Goal: Task Accomplishment & Management: Complete application form

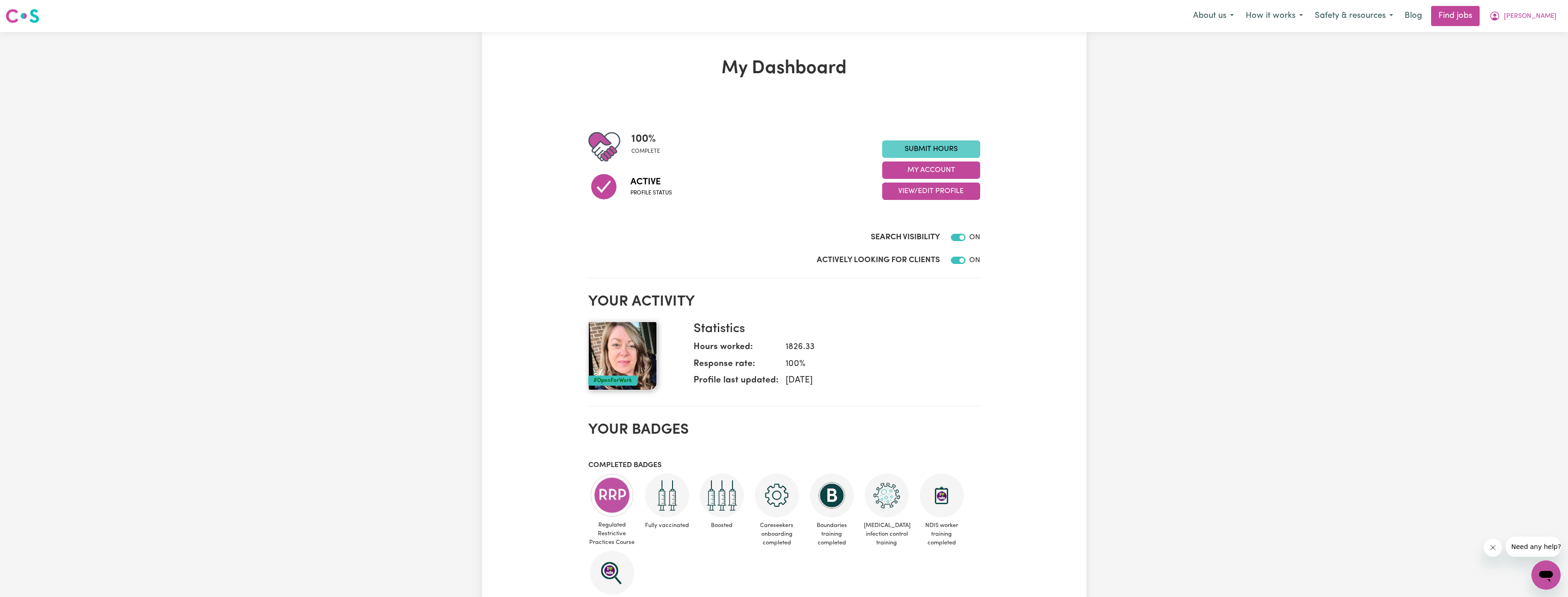
click at [926, 150] on link "Submit Hours" at bounding box center [931, 149] width 98 height 17
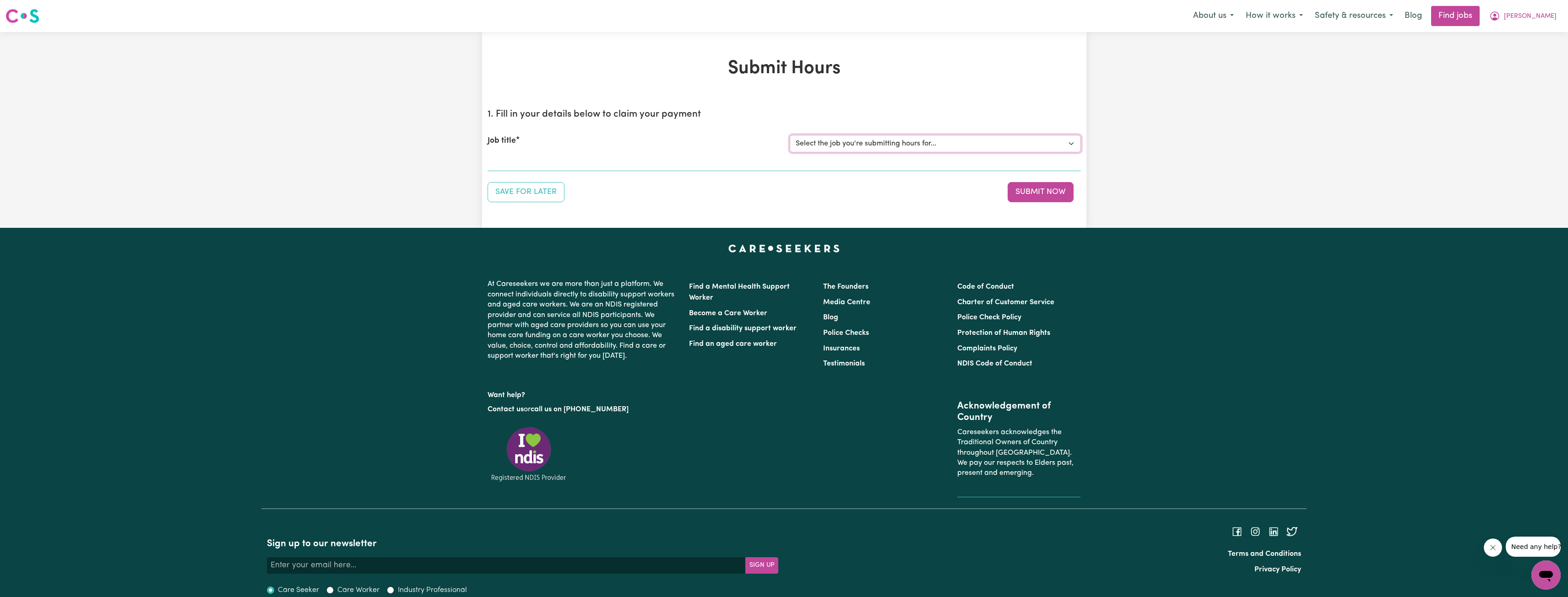
click at [853, 143] on select "Select the job you're submitting hours for... [[PERSON_NAME]] [DEMOGRAPHIC_DATA…" at bounding box center [935, 144] width 291 height 17
select select "10438"
click at [790, 135] on select "Select the job you're submitting hours for... [[PERSON_NAME]] [DEMOGRAPHIC_DATA…" at bounding box center [935, 144] width 291 height 17
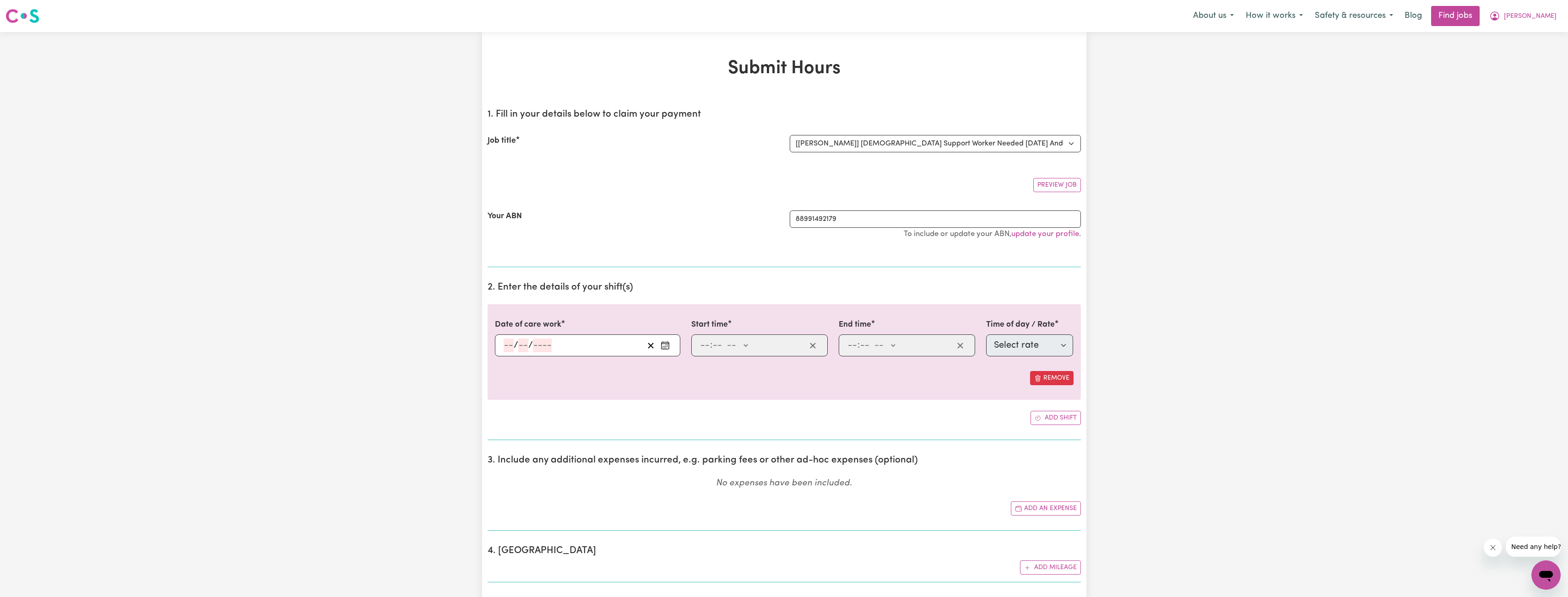
click at [573, 354] on div "/ /" at bounding box center [588, 346] width 186 height 22
click at [578, 348] on div "/ /" at bounding box center [573, 345] width 141 height 13
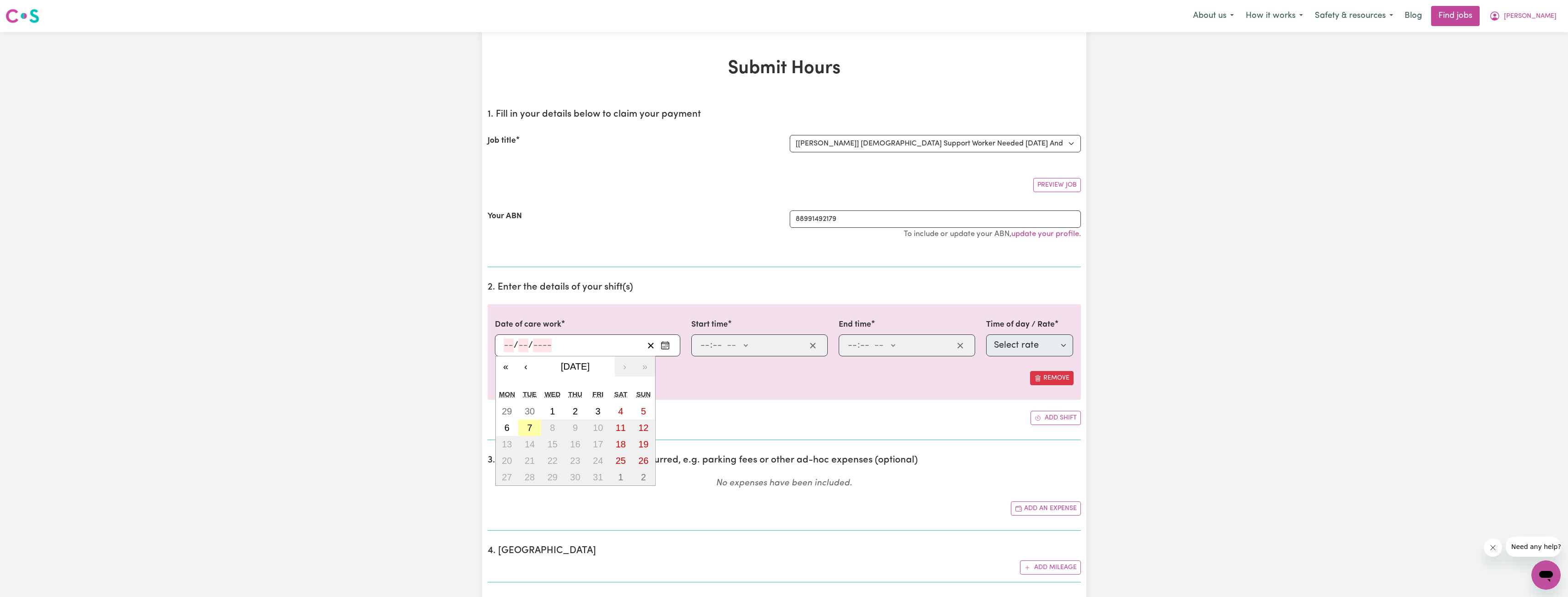
click at [527, 428] on abbr "7" at bounding box center [529, 427] width 5 height 10
type input "2025-10-07"
type input "7"
type input "10"
type input "2025"
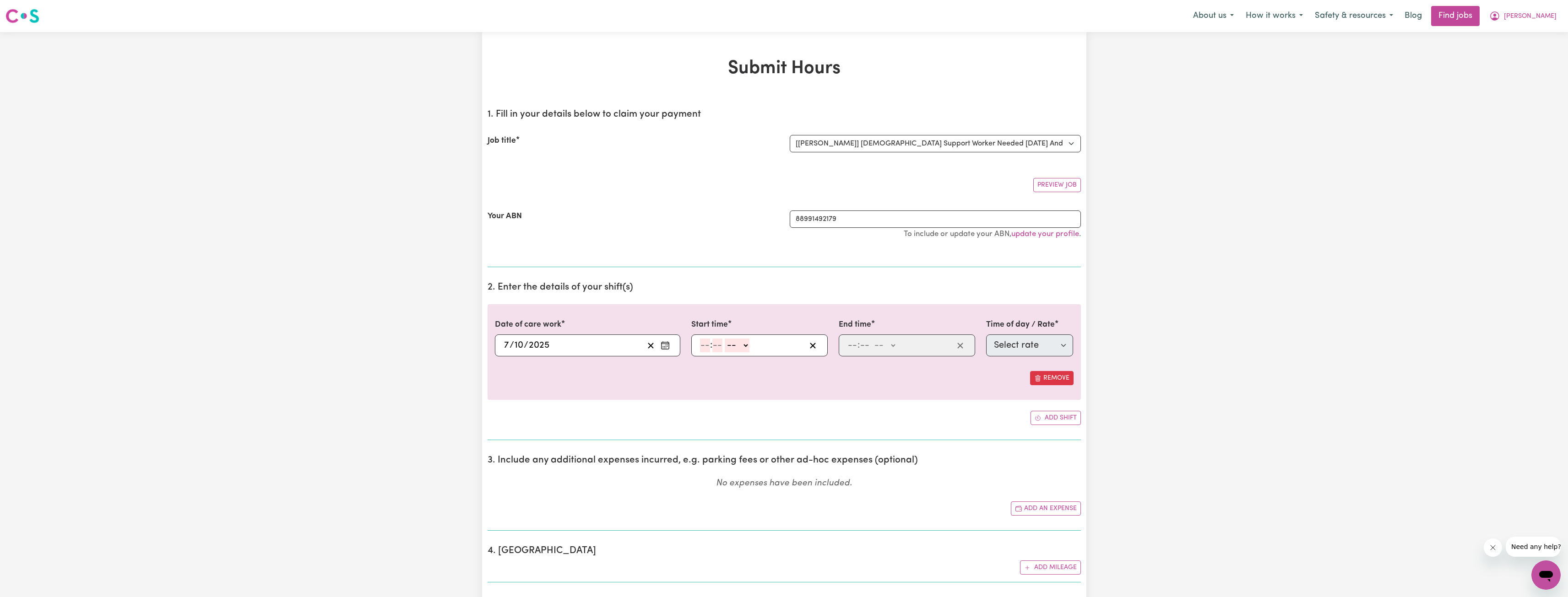
click at [702, 348] on input "number" at bounding box center [704, 345] width 10 height 13
type input "10"
type input "0"
select select "am"
type input "10:00"
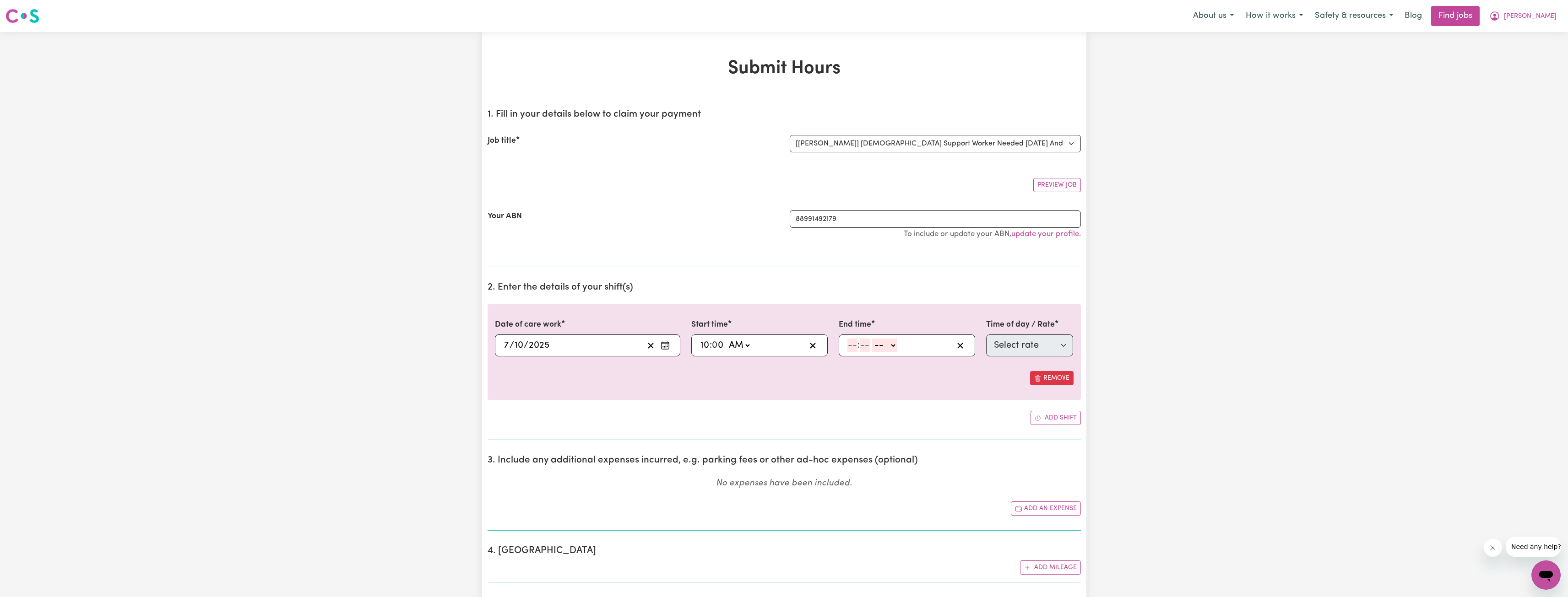
click at [843, 342] on div ": -- AM PM" at bounding box center [907, 346] width 136 height 22
click at [849, 343] on input "number" at bounding box center [852, 345] width 10 height 13
type input "2"
type input "0"
click at [884, 342] on select "-- AM PM" at bounding box center [882, 345] width 25 height 13
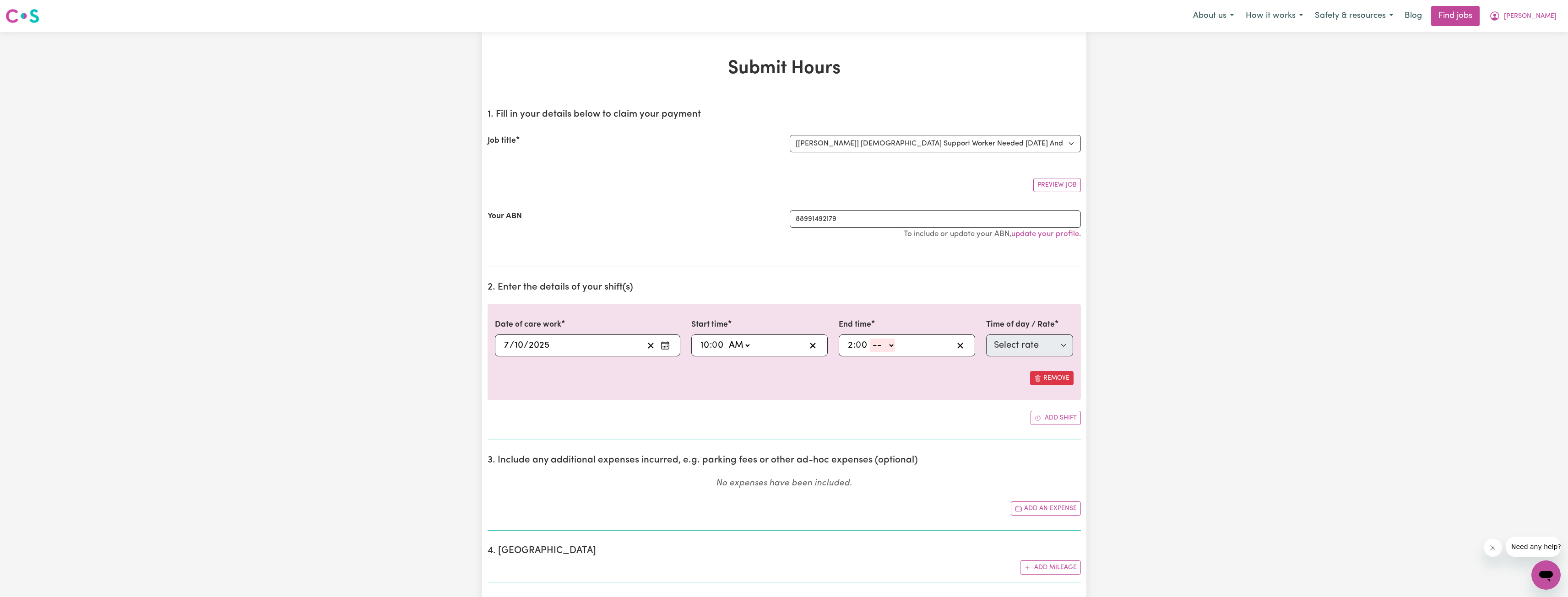
select select "pm"
click at [870, 339] on select "-- AM PM" at bounding box center [882, 345] width 25 height 13
type input "14:00"
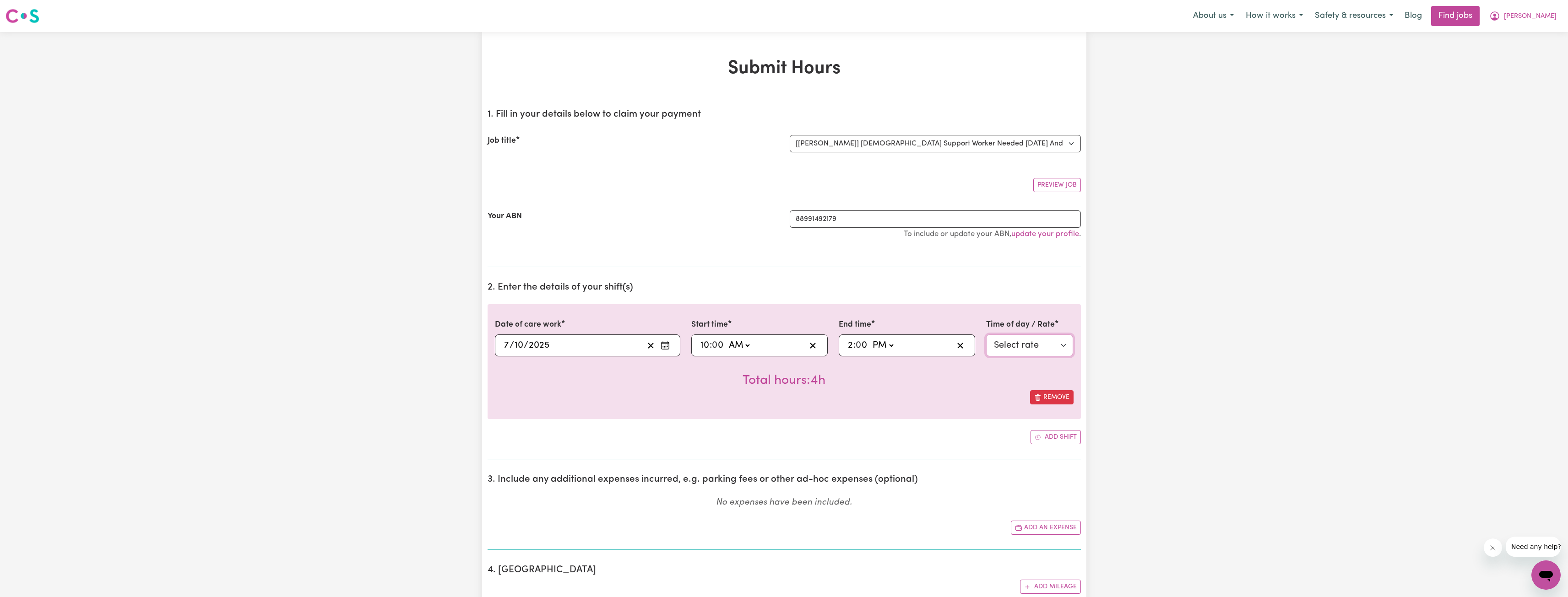
click at [1011, 350] on select "Select rate $51.36 - Weekday Daytime - Assistance with Self Care Activities - S…" at bounding box center [1029, 346] width 87 height 22
select select "63213"
click at [986, 335] on select "Select rate $51.36 - Weekday Daytime - Assistance with Self Care Activities - S…" at bounding box center [1029, 346] width 87 height 22
click at [596, 343] on div "2025-10-07 7 / 10 / 2025" at bounding box center [573, 345] width 141 height 13
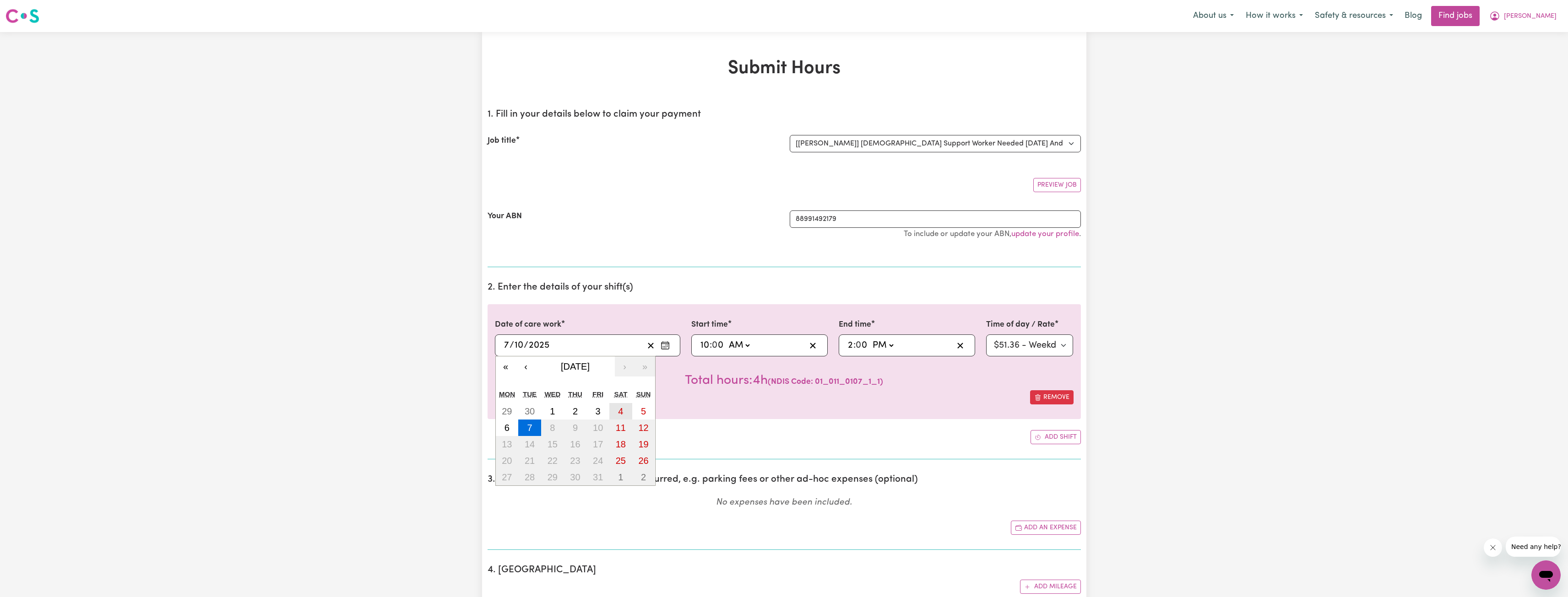
click at [629, 409] on button "4" at bounding box center [620, 411] width 23 height 17
type input "2025-10-04"
type input "4"
select select
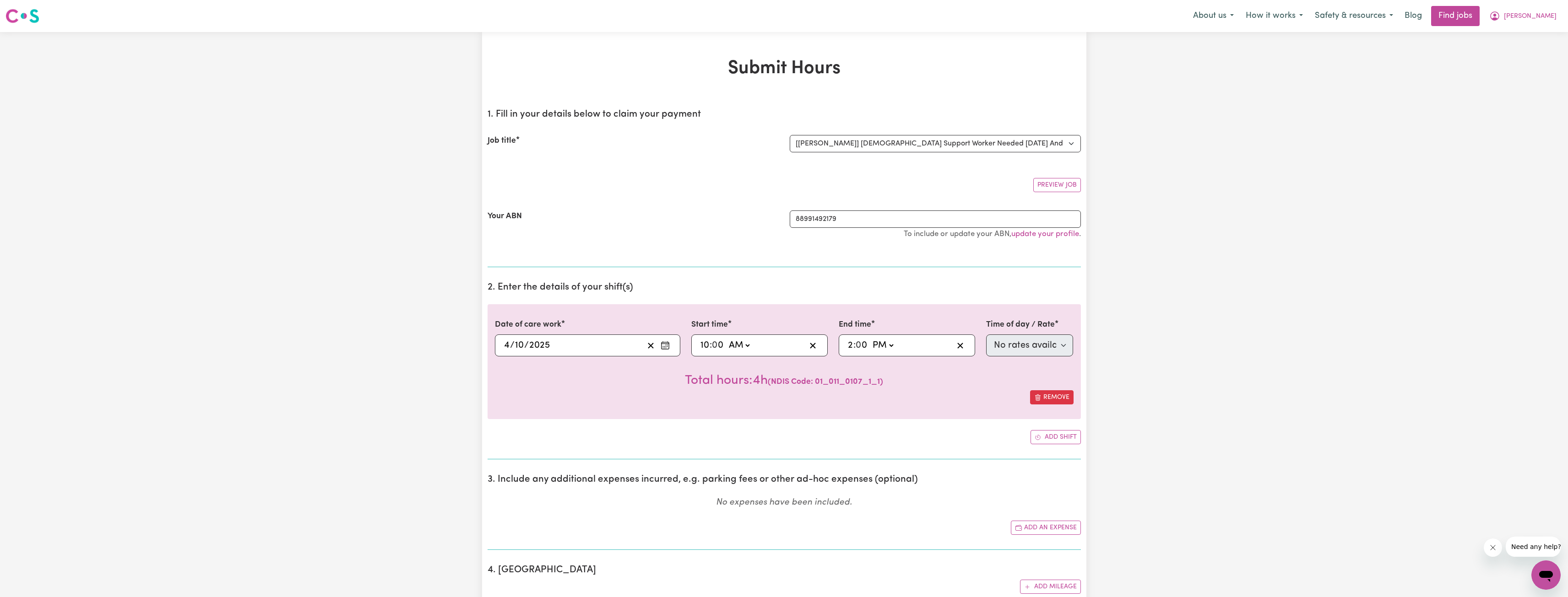
click at [966, 357] on div "14:00 2 : 0 0 AM PM" at bounding box center [907, 346] width 136 height 22
click at [772, 348] on div "10:00 10 : 0 0 AM PM" at bounding box center [752, 345] width 106 height 13
drag, startPoint x: 772, startPoint y: 348, endPoint x: 632, endPoint y: 348, distance: 140.0
click at [770, 348] on div "10:00 10 : 0 0 AM PM" at bounding box center [752, 345] width 106 height 13
click at [596, 343] on div "2025-10-04 4 / 10 / 2025" at bounding box center [573, 345] width 141 height 13
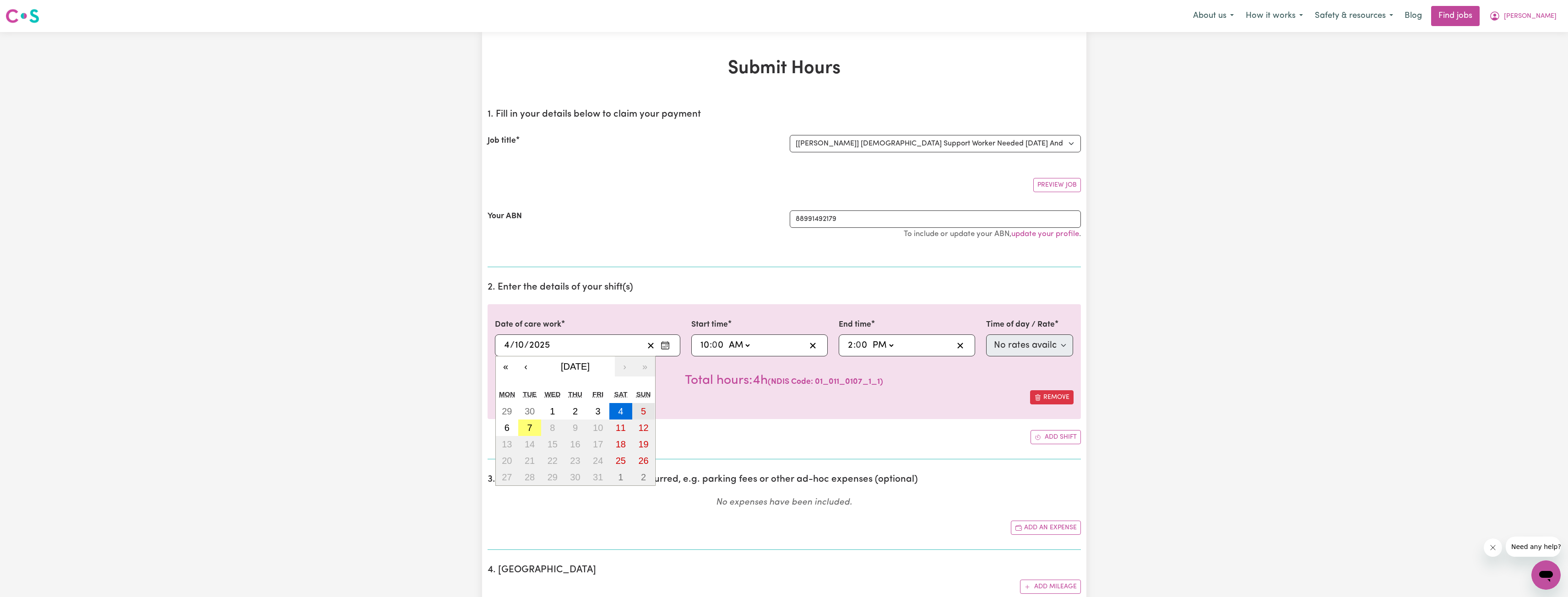
click at [641, 405] on button "5" at bounding box center [643, 411] width 23 height 17
type input "2025-10-05"
type input "5"
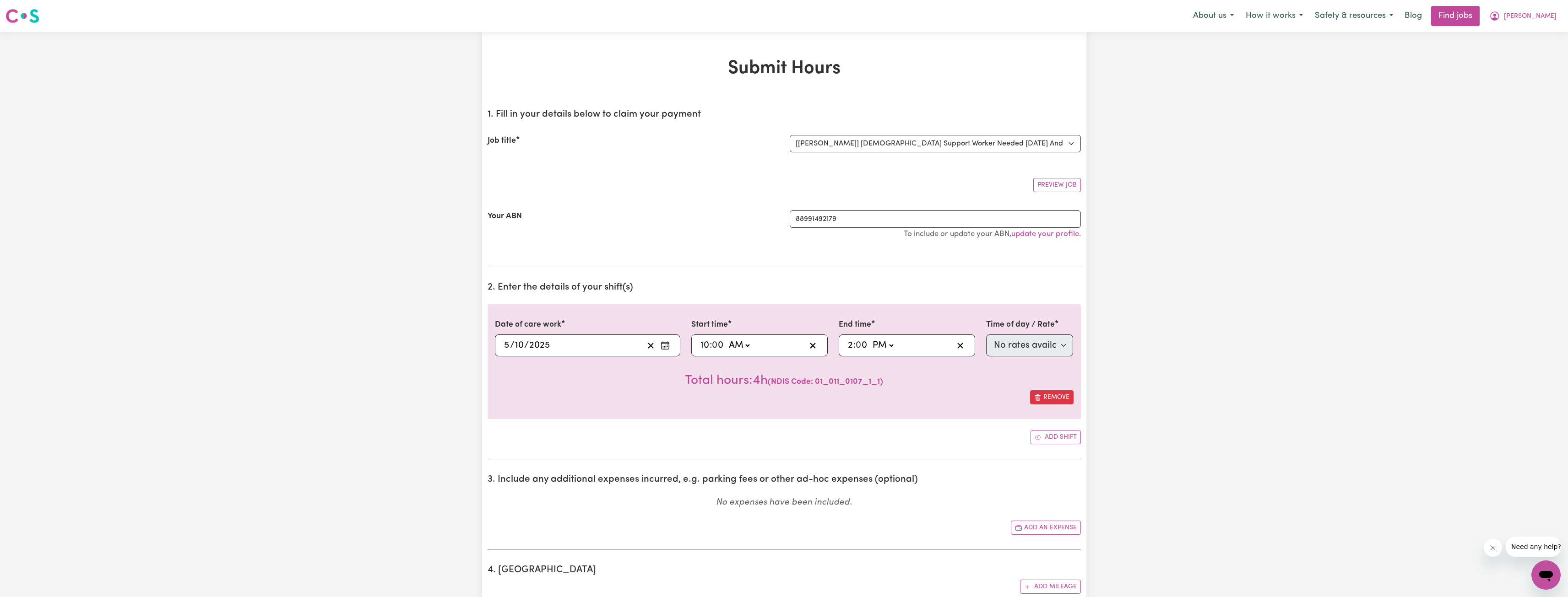
click at [775, 352] on div "10:00 10 : 0 0 AM PM" at bounding box center [752, 345] width 106 height 13
click at [764, 345] on div "10:00 10 : 0 0 AM PM" at bounding box center [752, 345] width 106 height 13
click at [703, 346] on input "10" at bounding box center [704, 345] width 10 height 13
click at [893, 343] on select "AM PM" at bounding box center [882, 345] width 25 height 13
click at [600, 344] on div "2025-10-05 5 / 10 / 2025" at bounding box center [573, 345] width 141 height 13
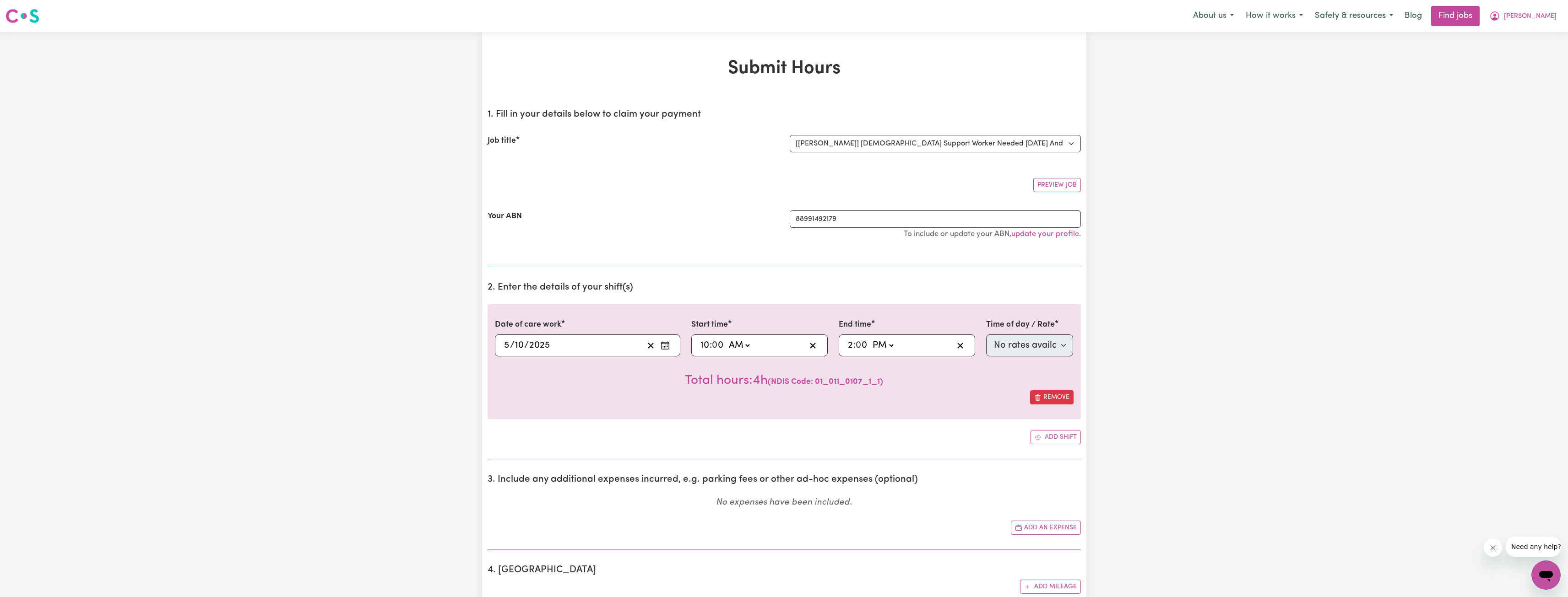
click at [752, 350] on div "10:00 10 : 0 0 AM PM" at bounding box center [752, 345] width 106 height 13
click at [752, 345] on div "10:00 10 : 0 0 AM PM" at bounding box center [752, 345] width 106 height 13
click at [749, 345] on select "AM PM" at bounding box center [738, 345] width 25 height 13
select select "pm"
click at [726, 339] on select "AM PM" at bounding box center [738, 345] width 25 height 13
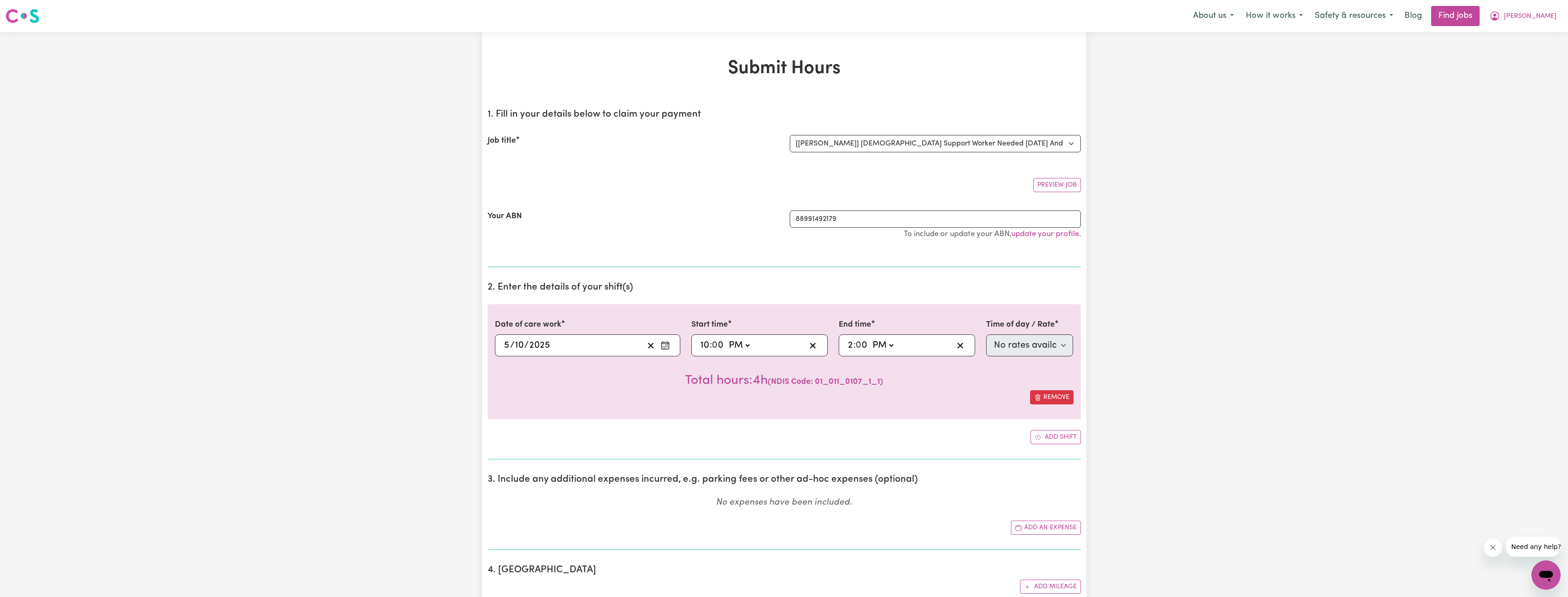
type input "22:00"
click at [702, 347] on input "10" at bounding box center [704, 345] width 10 height 13
click at [886, 345] on select "AM PM" at bounding box center [882, 345] width 25 height 13
click at [870, 339] on select "AM PM" at bounding box center [882, 345] width 25 height 13
click at [916, 343] on div "14:00 2 : 0 0 AM PM" at bounding box center [899, 345] width 106 height 13
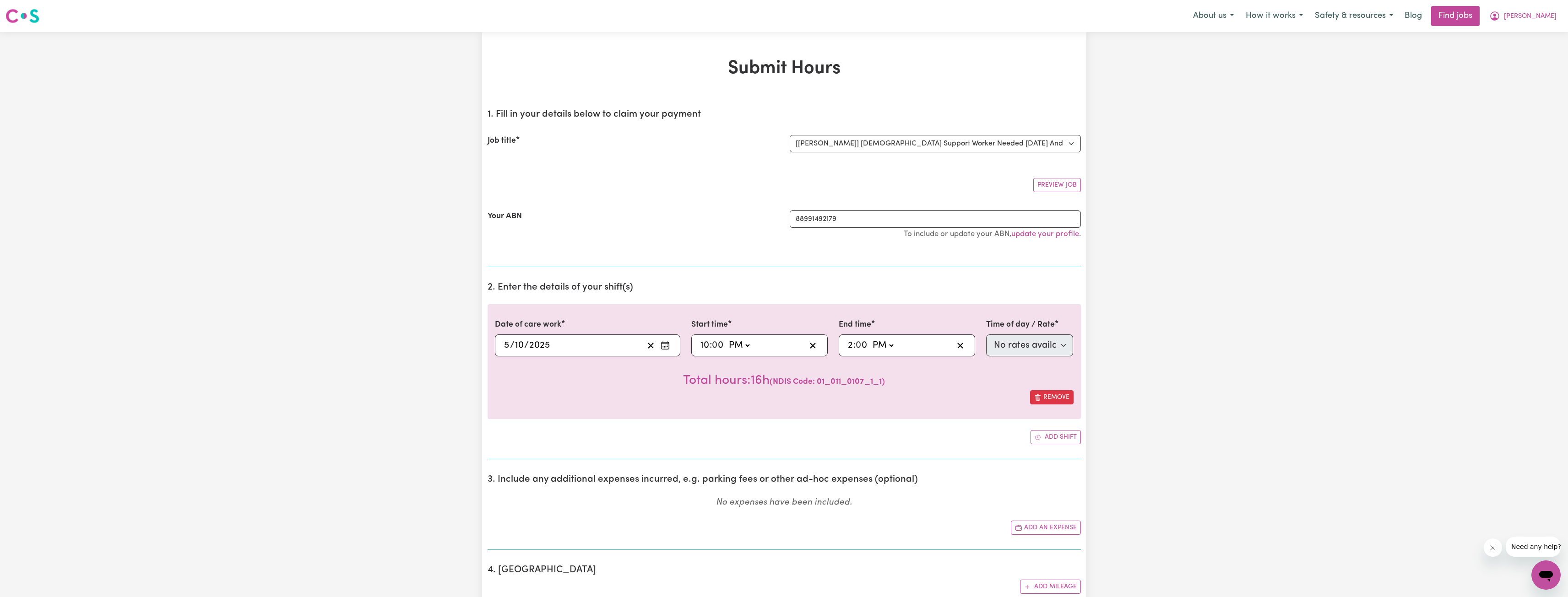
click at [849, 346] on input "2" at bounding box center [850, 345] width 6 height 13
type input "13:00"
type input "1"
type input "23:00"
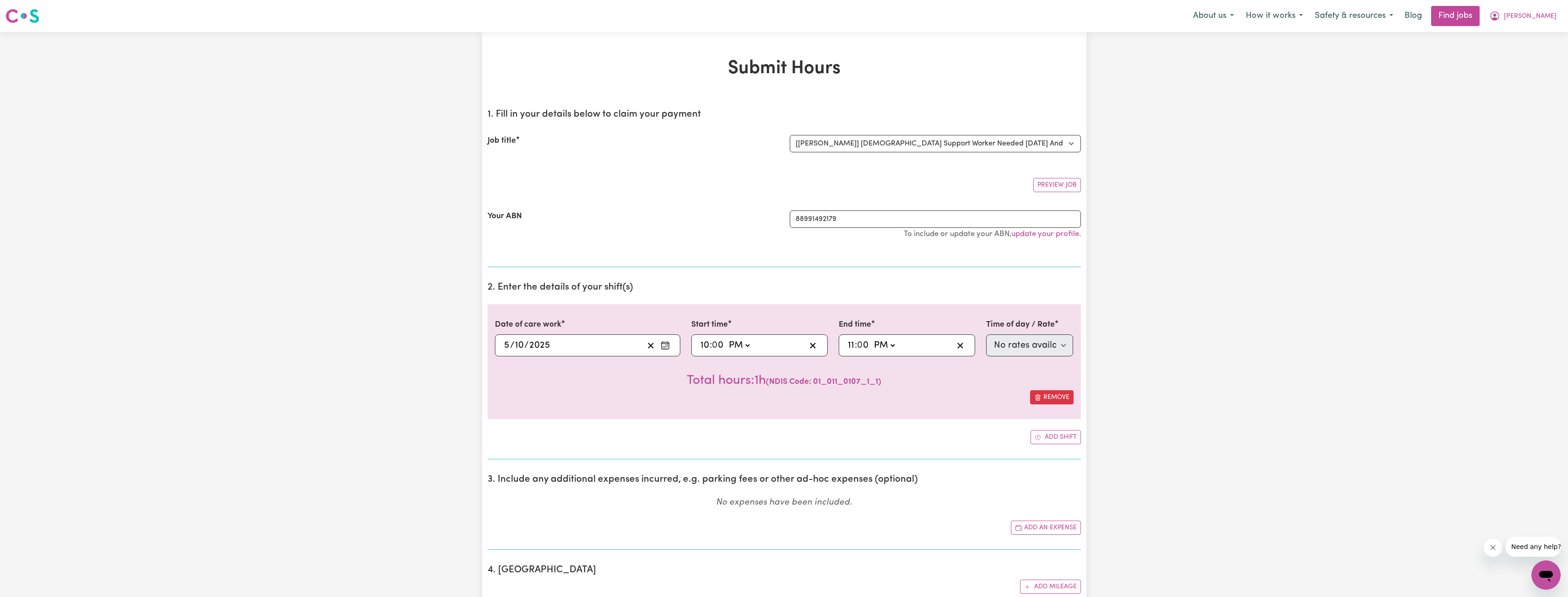
type input "11"
click at [921, 343] on div "23:00 11 : 0 0 AM PM" at bounding box center [899, 345] width 106 height 13
drag, startPoint x: 781, startPoint y: 388, endPoint x: 805, endPoint y: 385, distance: 24.2
click at [792, 386] on div "Total hours: 1h ( NDIS Code: 01_011_0107_1_1 )" at bounding box center [784, 373] width 579 height 34
click at [842, 383] on span "( NDIS Code: 01_011_0107_1_1 )" at bounding box center [823, 382] width 115 height 8
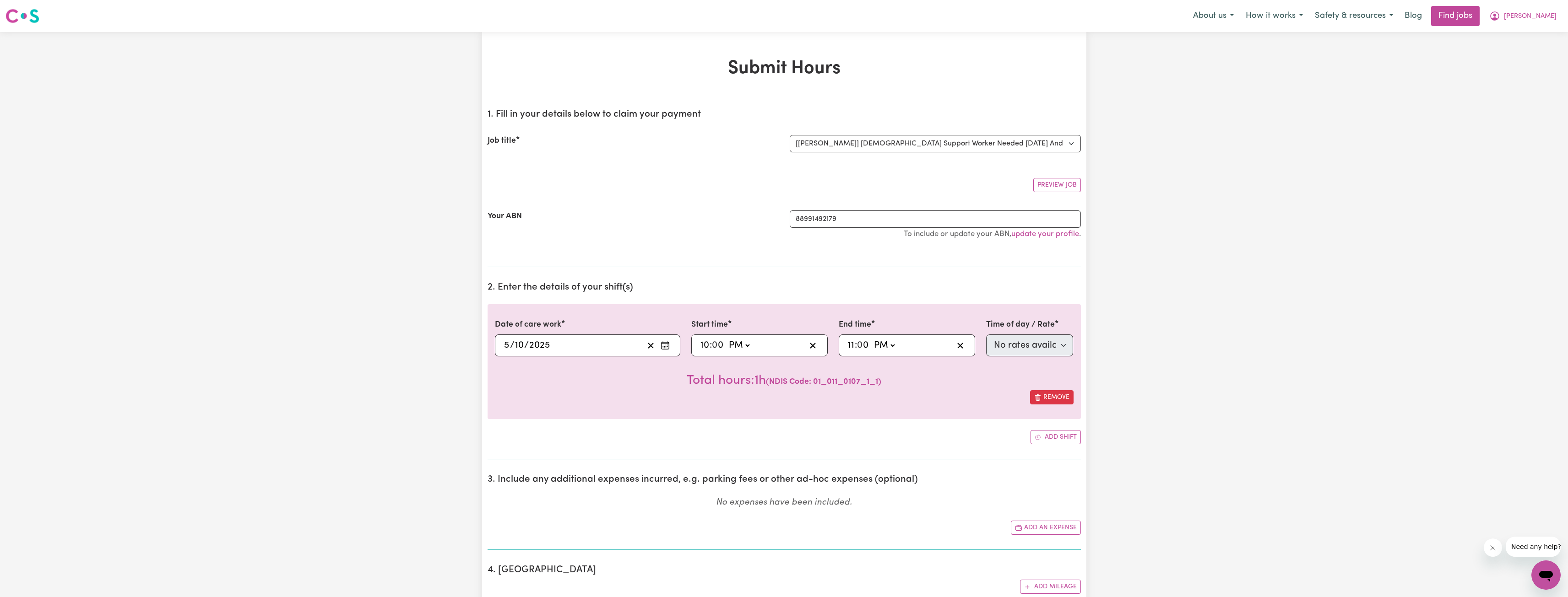
click at [618, 346] on div "2025-10-05 5 / 10 / 2025" at bounding box center [573, 345] width 141 height 13
click at [799, 373] on div "Total hours: 1h ( NDIS Code: 01_011_0107_1_1 )" at bounding box center [784, 373] width 579 height 34
click at [700, 410] on div "Date of care work 2025-10-05 5 / 10 / 2025 « ‹ October 2025 › » Mon Tue Wed Thu…" at bounding box center [784, 362] width 593 height 115
drag, startPoint x: 792, startPoint y: 382, endPoint x: 898, endPoint y: 388, distance: 106.2
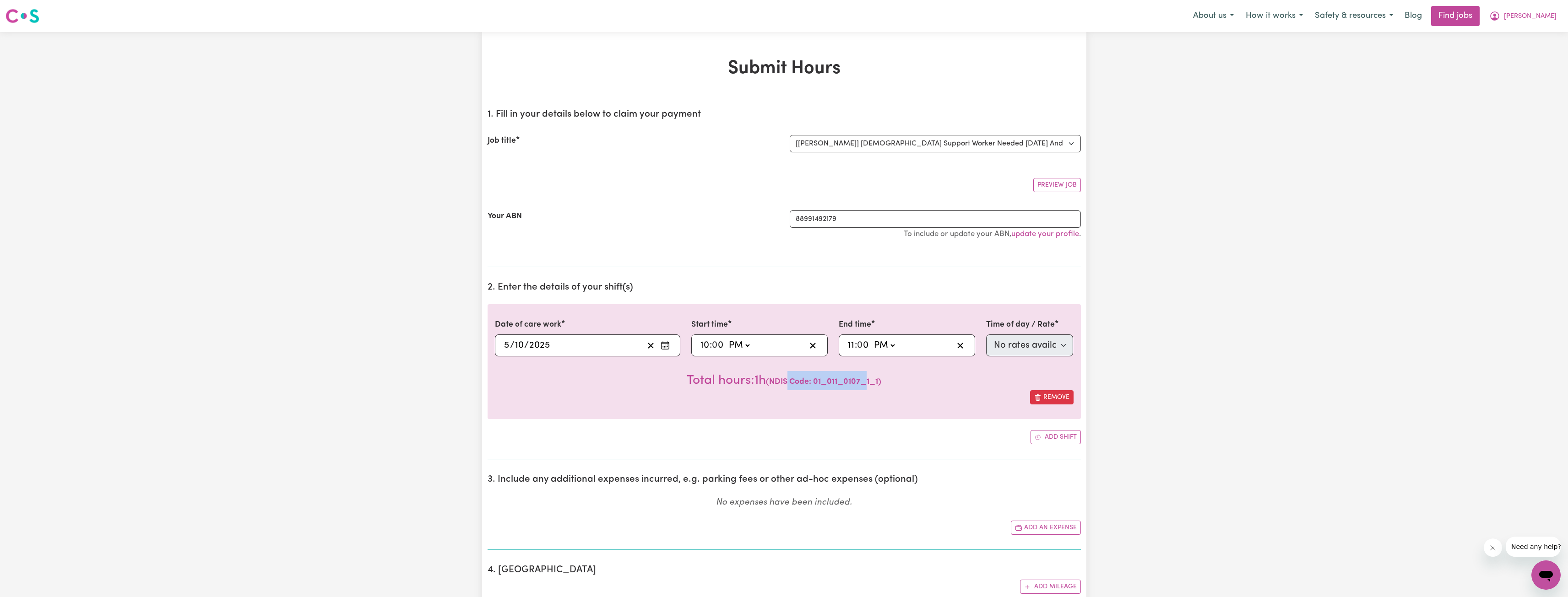
click at [884, 387] on div "Total hours: 1h ( NDIS Code: 01_011_0107_1_1 )" at bounding box center [784, 373] width 579 height 34
click at [826, 139] on select "Select the job you're submitting hours for... [[PERSON_NAME]] [DEMOGRAPHIC_DATA…" at bounding box center [935, 144] width 291 height 17
click at [790, 135] on select "Select the job you're submitting hours for... [[PERSON_NAME]] [DEMOGRAPHIC_DATA…" at bounding box center [935, 144] width 291 height 17
click at [1535, 16] on span "[PERSON_NAME]" at bounding box center [1530, 16] width 52 height 10
click at [1524, 29] on link "My Account" at bounding box center [1525, 36] width 72 height 17
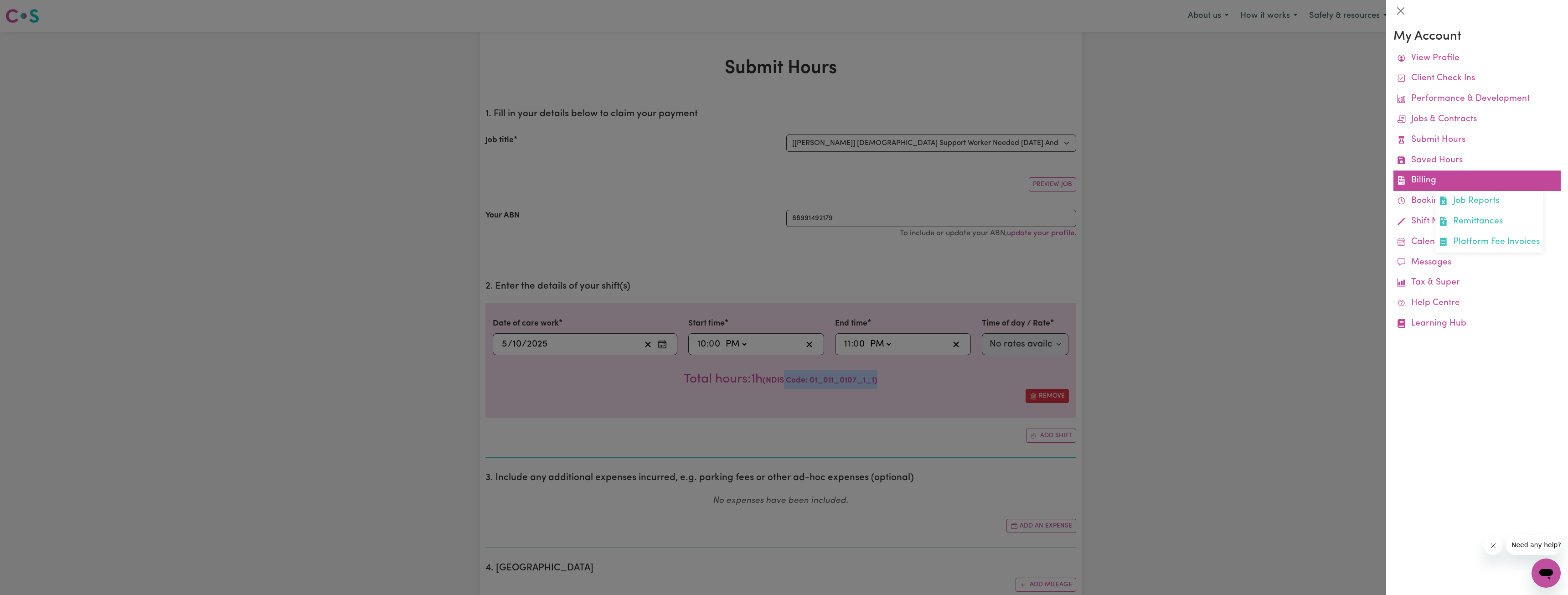
click at [1435, 187] on link "Billing Job Reports Remittances Platform Fee Invoices" at bounding box center [1477, 181] width 167 height 21
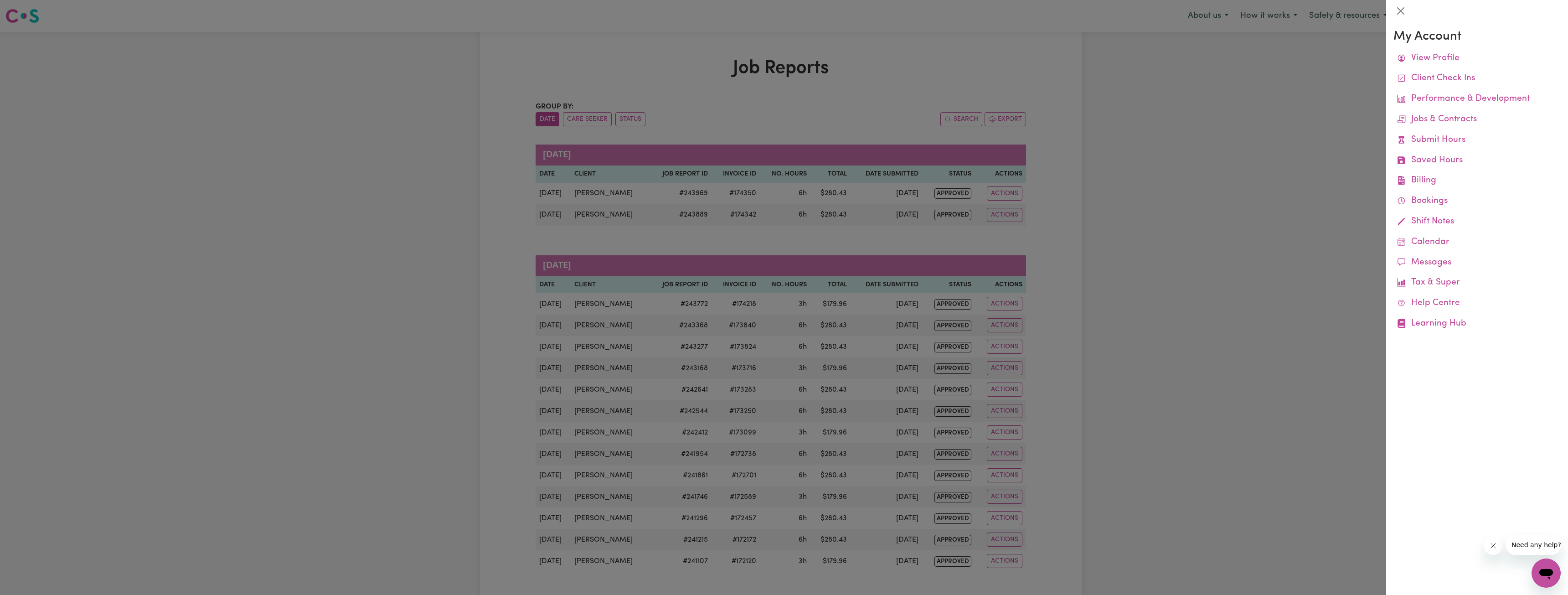
click at [910, 234] on div at bounding box center [784, 297] width 1568 height 595
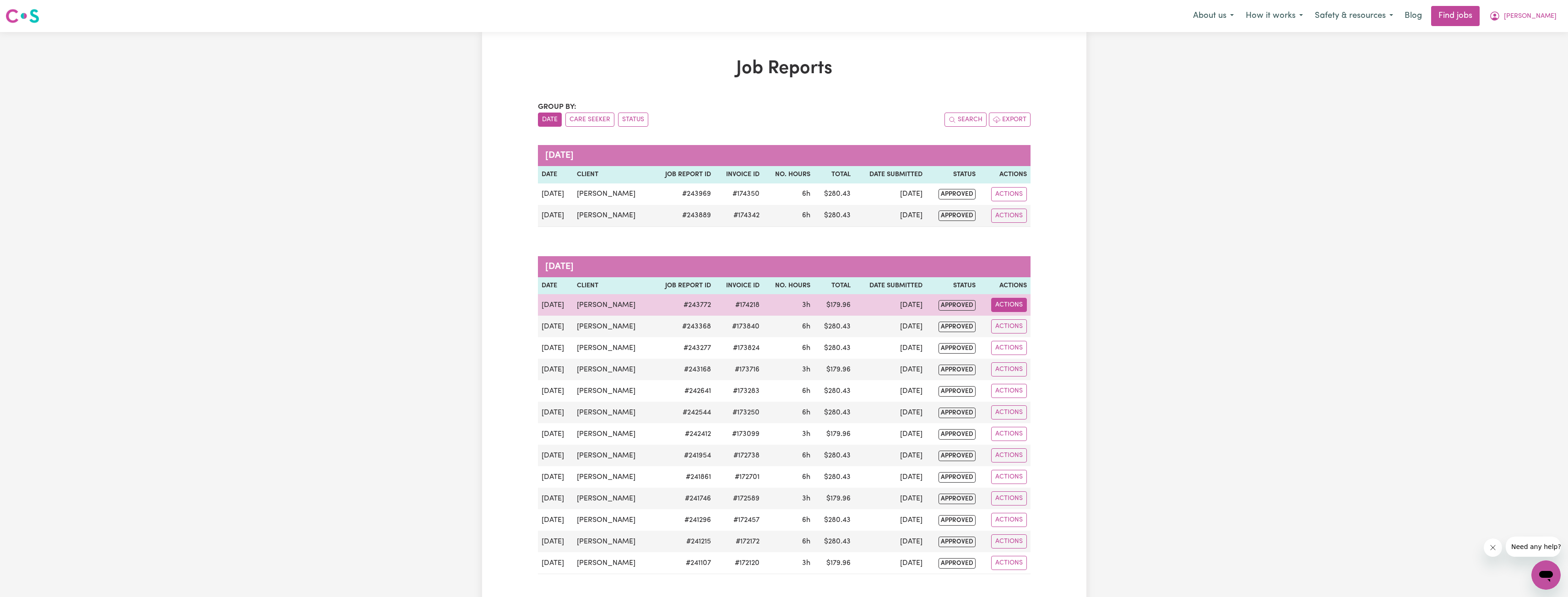
click at [1019, 304] on button "Actions" at bounding box center [1009, 305] width 36 height 14
click at [1025, 328] on link "View Job Report" at bounding box center [1031, 326] width 79 height 18
select select "pm"
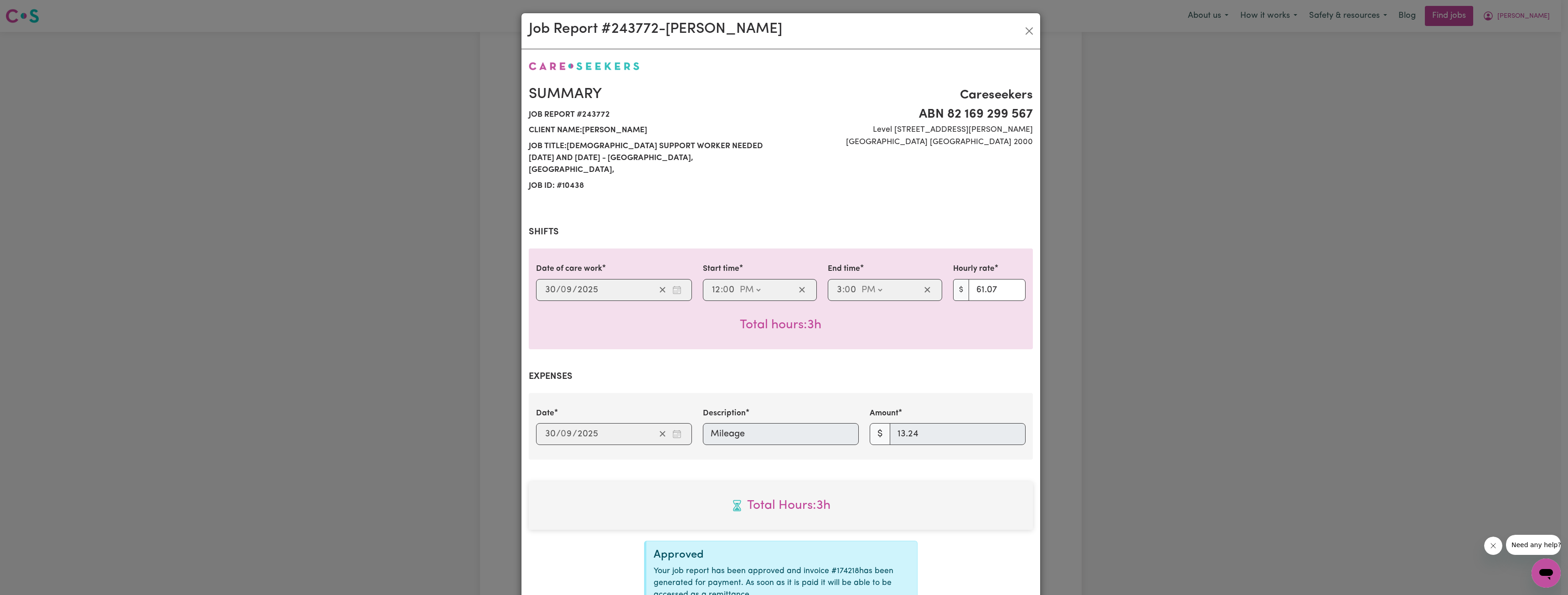
select select "61.07-EveningCare"
click at [1024, 30] on button "Close" at bounding box center [1029, 31] width 14 height 14
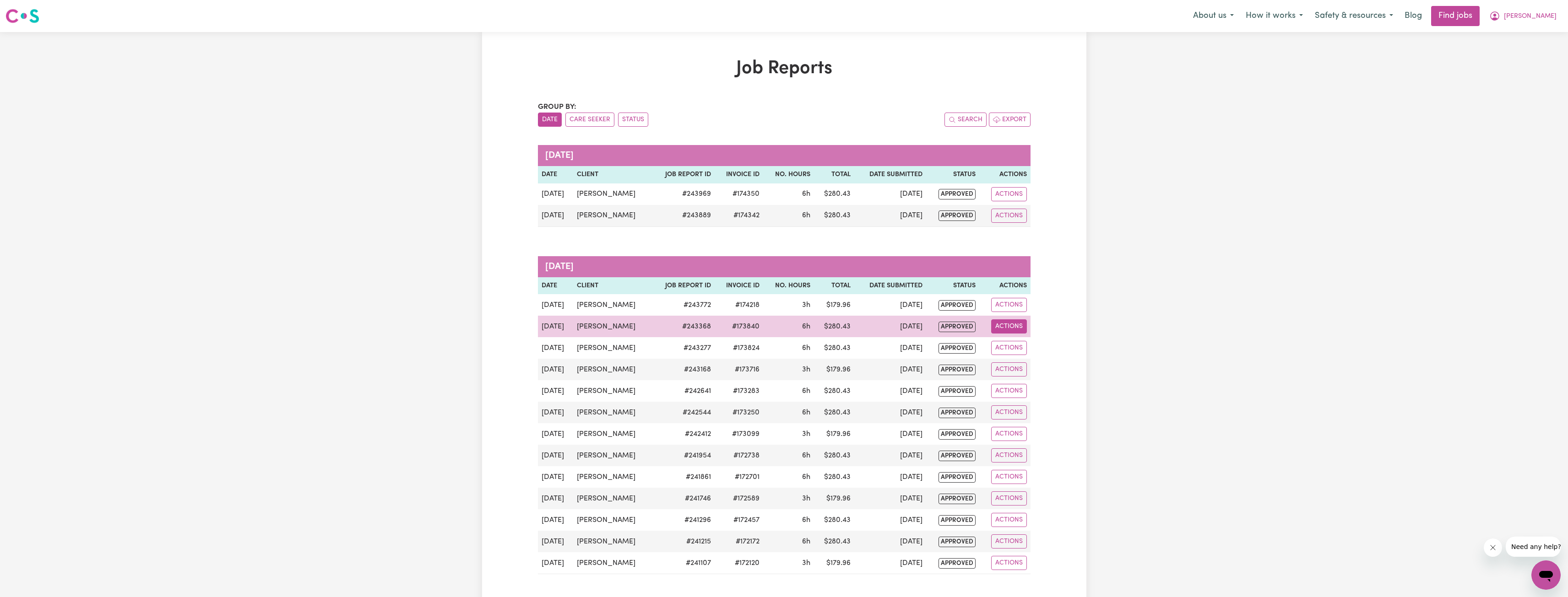
click at [1010, 326] on button "Actions" at bounding box center [1009, 327] width 36 height 14
click at [1014, 343] on link "View Job Report" at bounding box center [1031, 347] width 79 height 18
select select "pm"
select select "51.36-Weekday"
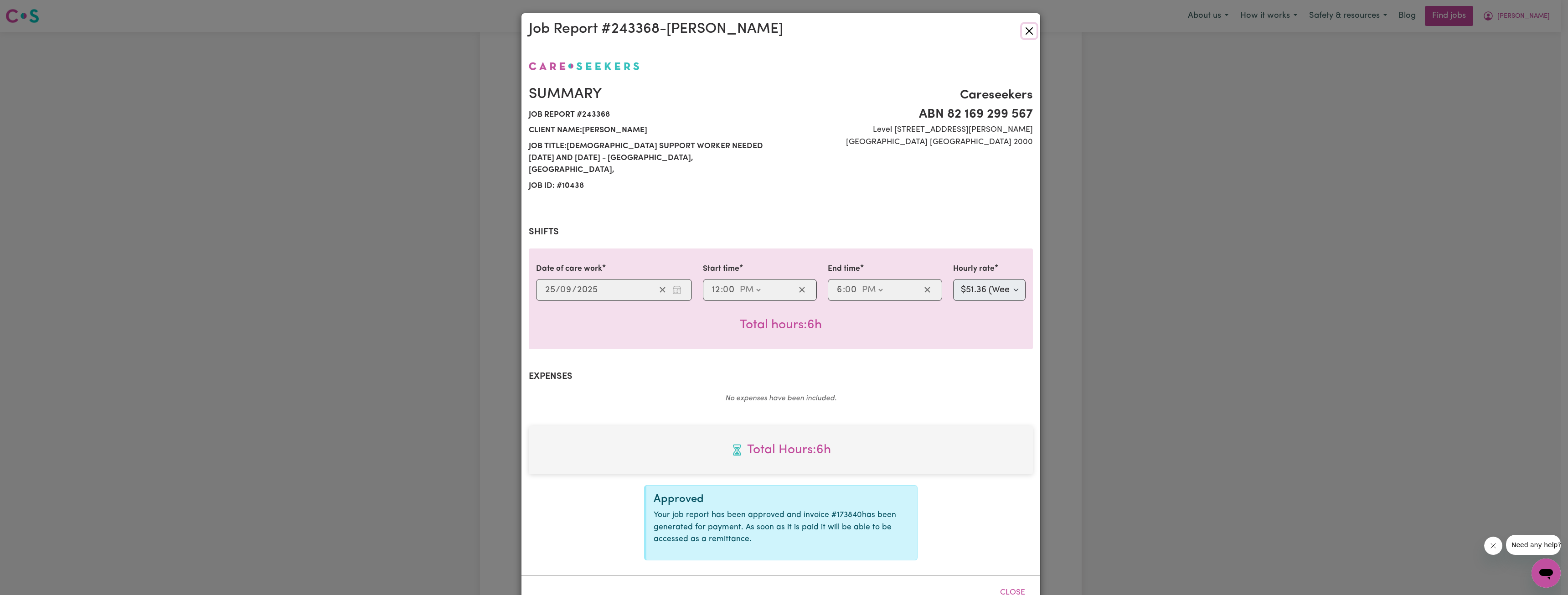
click at [1032, 31] on button "Close" at bounding box center [1029, 31] width 14 height 14
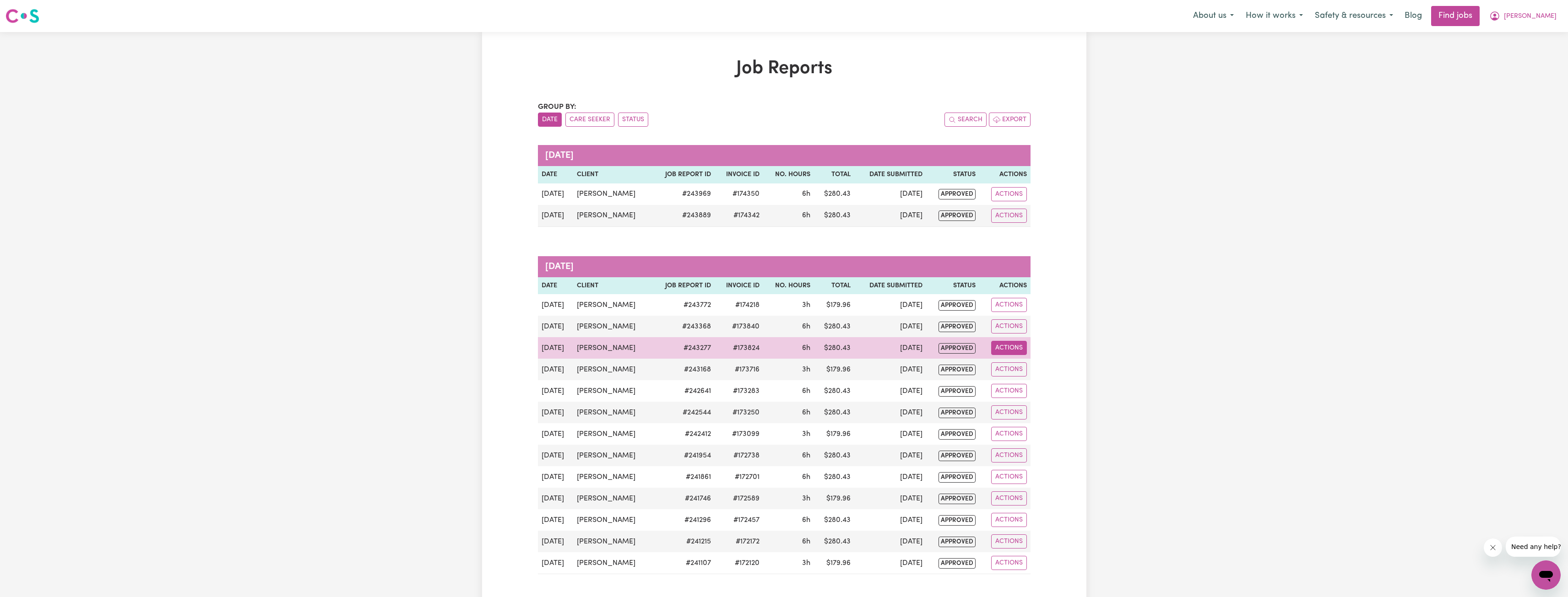
click at [1003, 345] on button "Actions" at bounding box center [1009, 348] width 36 height 14
click at [1004, 369] on icon "View job report 243277" at bounding box center [1003, 369] width 7 height 5
select select "pm"
select select "51.36-Weekday"
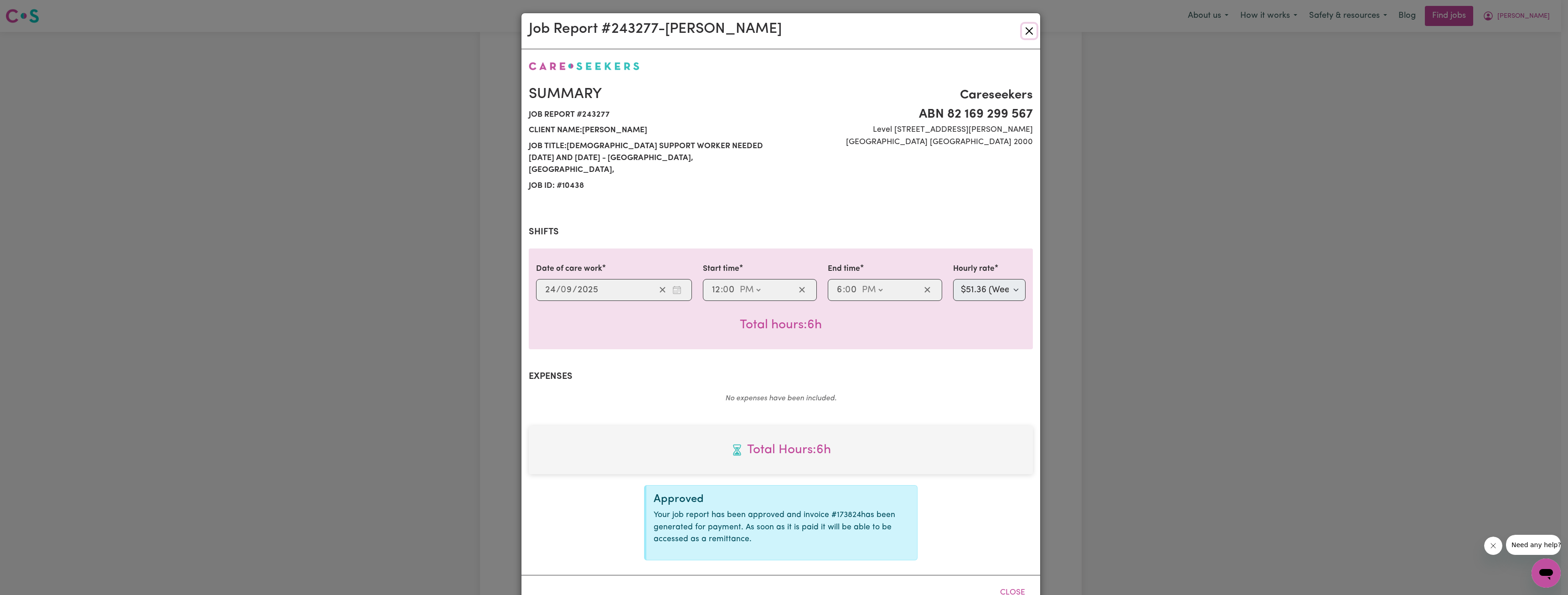
click at [1022, 30] on button "Close" at bounding box center [1029, 31] width 14 height 14
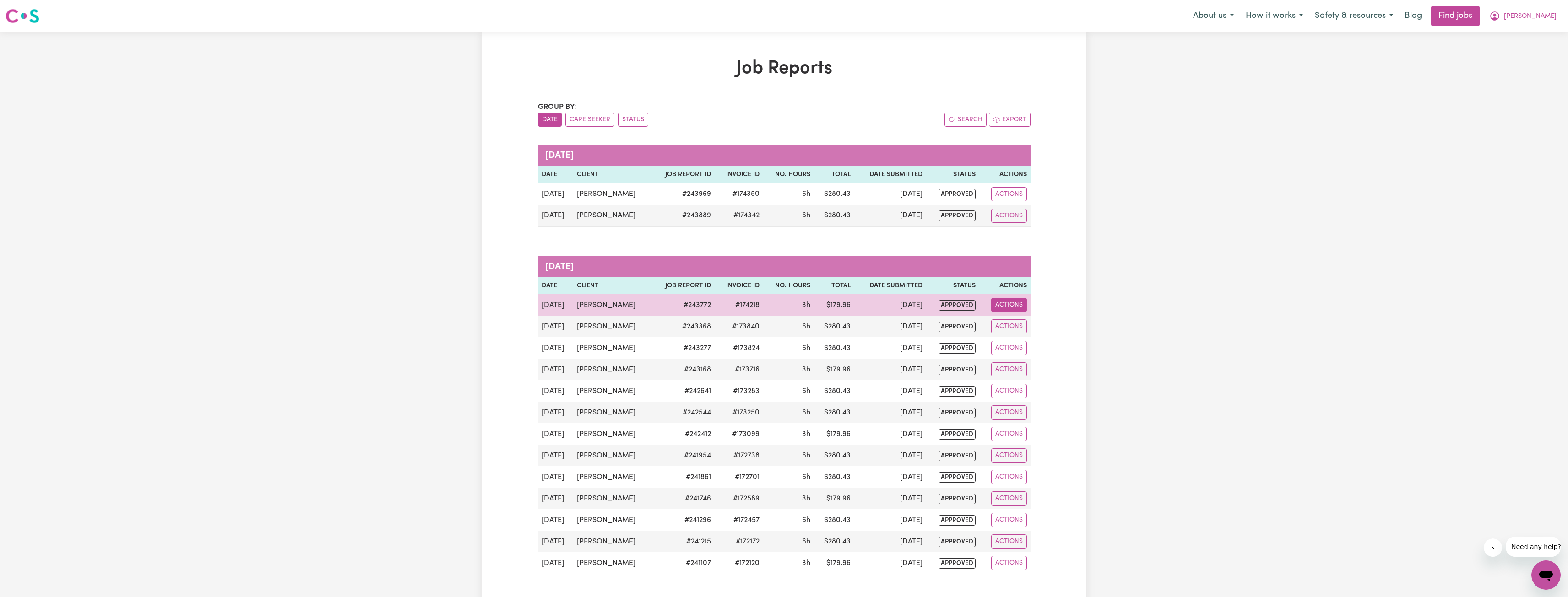
click at [1000, 307] on button "Actions" at bounding box center [1009, 305] width 36 height 14
click at [1004, 331] on span "View job report 243772" at bounding box center [1003, 327] width 7 height 11
select select "pm"
select select "61.07-EveningCare"
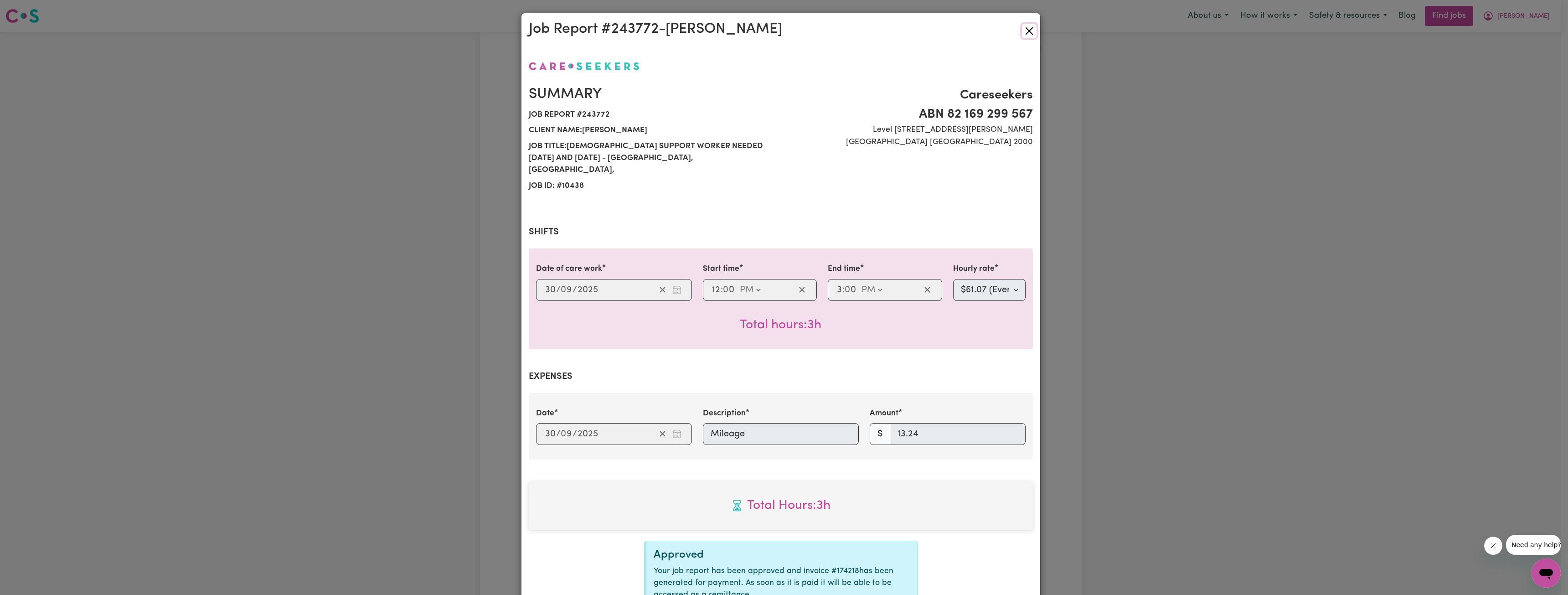
click at [1029, 32] on button "Close" at bounding box center [1029, 31] width 14 height 14
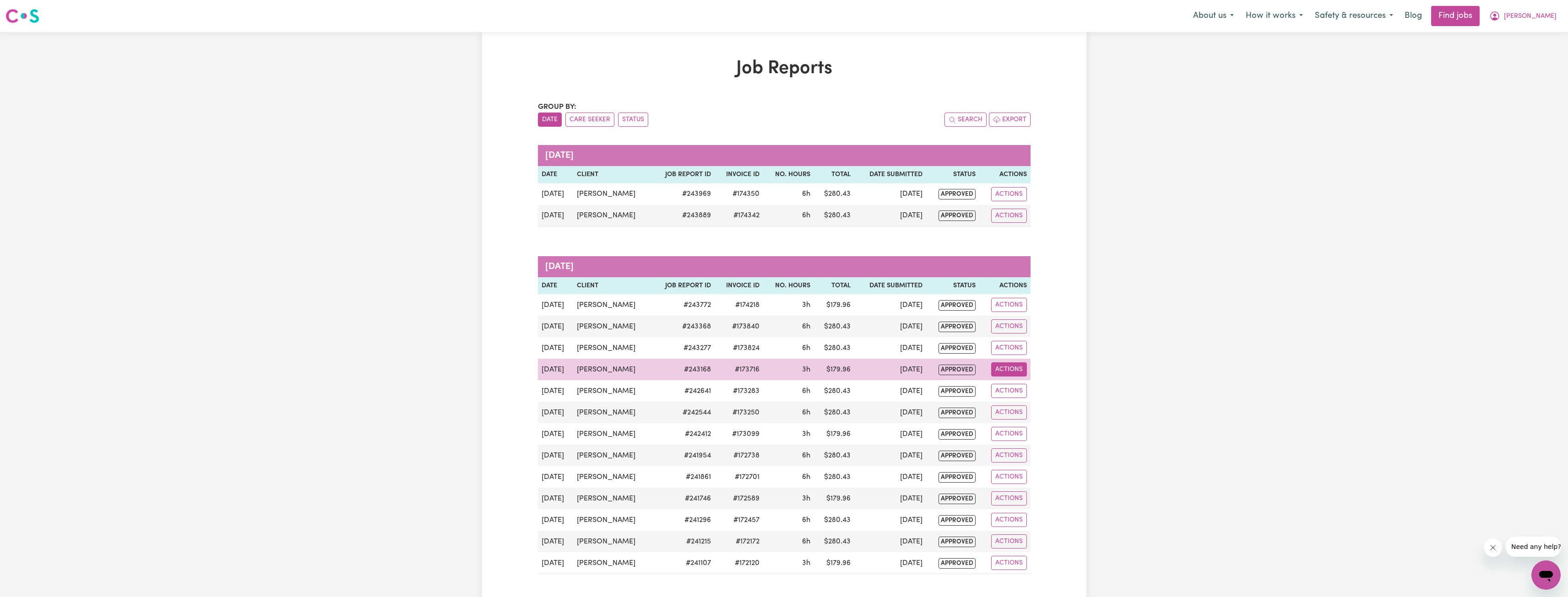
click at [997, 371] on button "Actions" at bounding box center [1009, 369] width 36 height 14
click at [1008, 393] on link "View Job Report" at bounding box center [1031, 390] width 79 height 18
select select "pm"
select select "61.07-EveningCare"
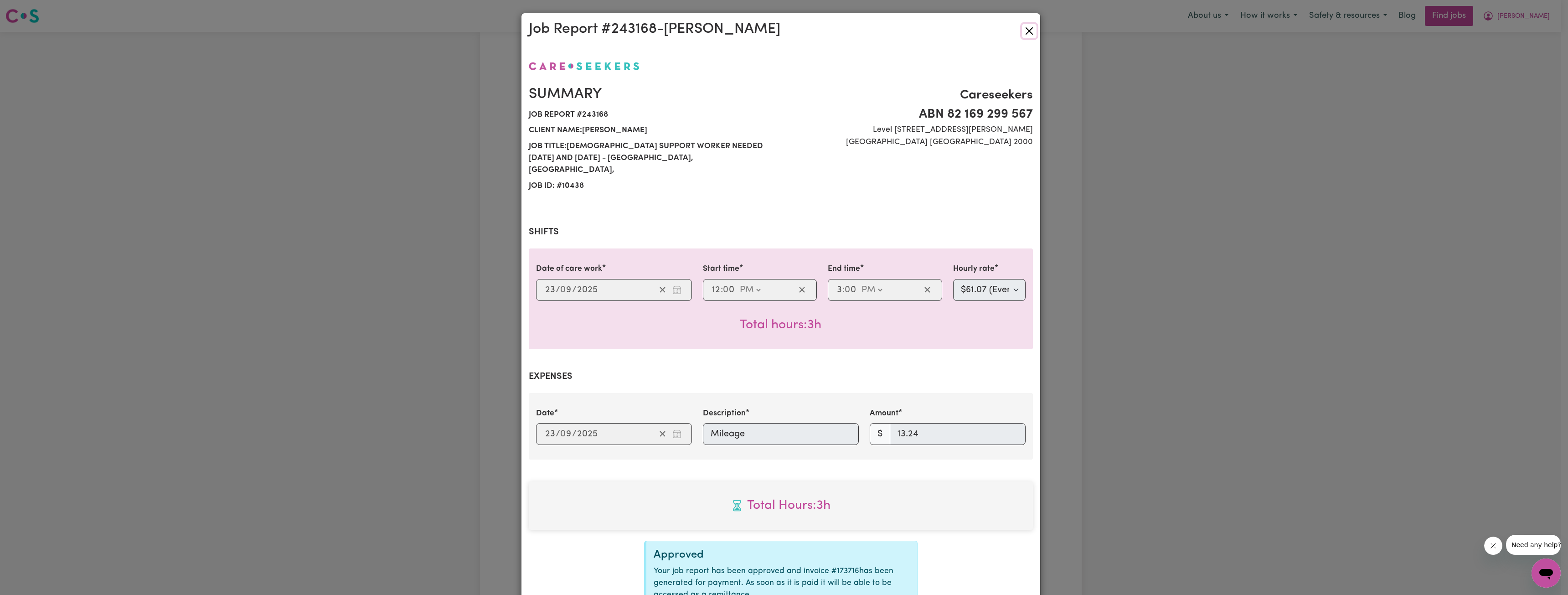
click at [1028, 32] on button "Close" at bounding box center [1029, 31] width 14 height 14
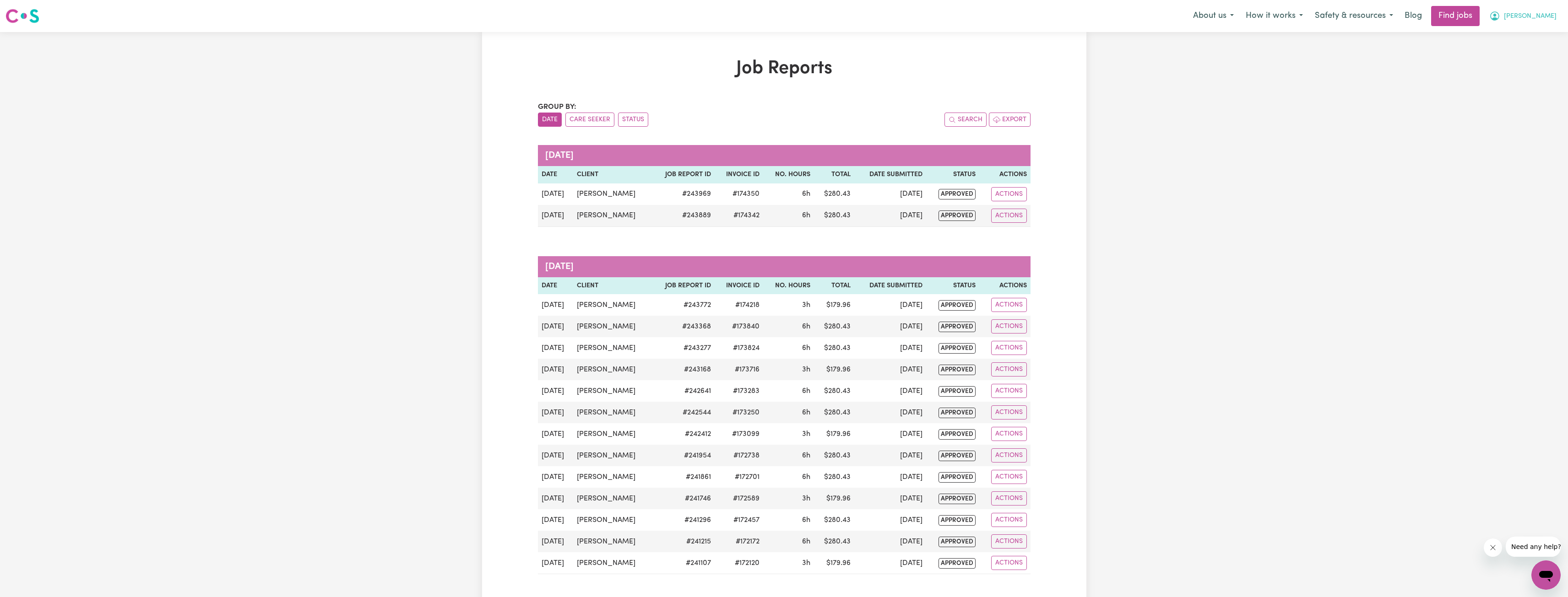
click at [1536, 20] on span "[PERSON_NAME]" at bounding box center [1530, 16] width 52 height 10
click at [1504, 36] on link "My Account" at bounding box center [1525, 36] width 72 height 17
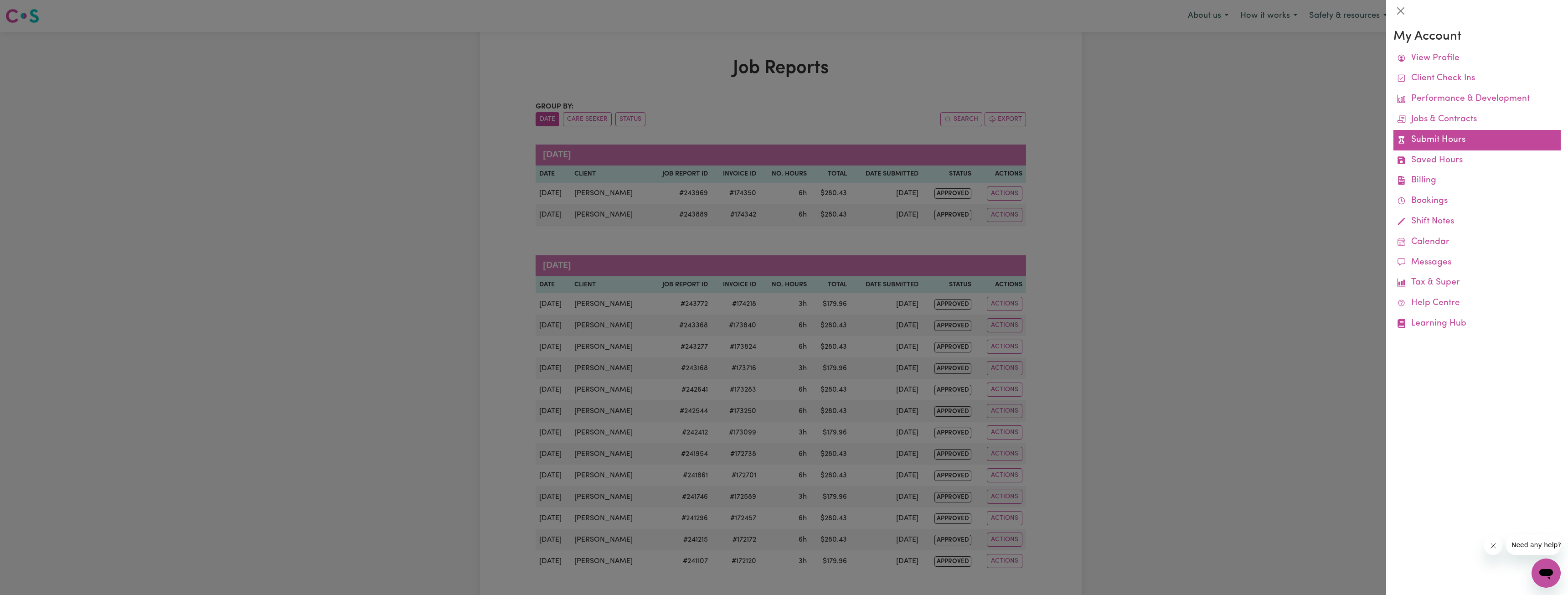
click at [1446, 131] on link "Submit Hours" at bounding box center [1477, 140] width 167 height 21
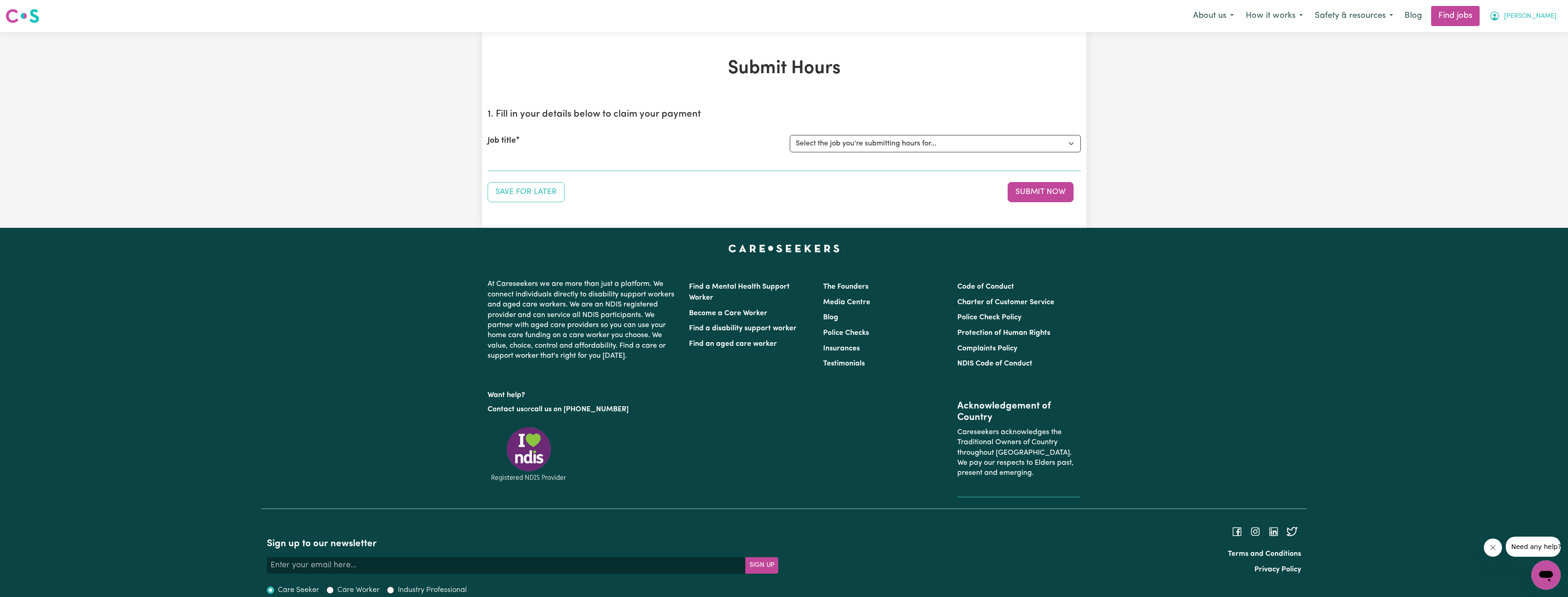
click at [1539, 17] on span "[PERSON_NAME]" at bounding box center [1530, 16] width 52 height 10
click at [1526, 28] on link "My Account" at bounding box center [1525, 36] width 72 height 17
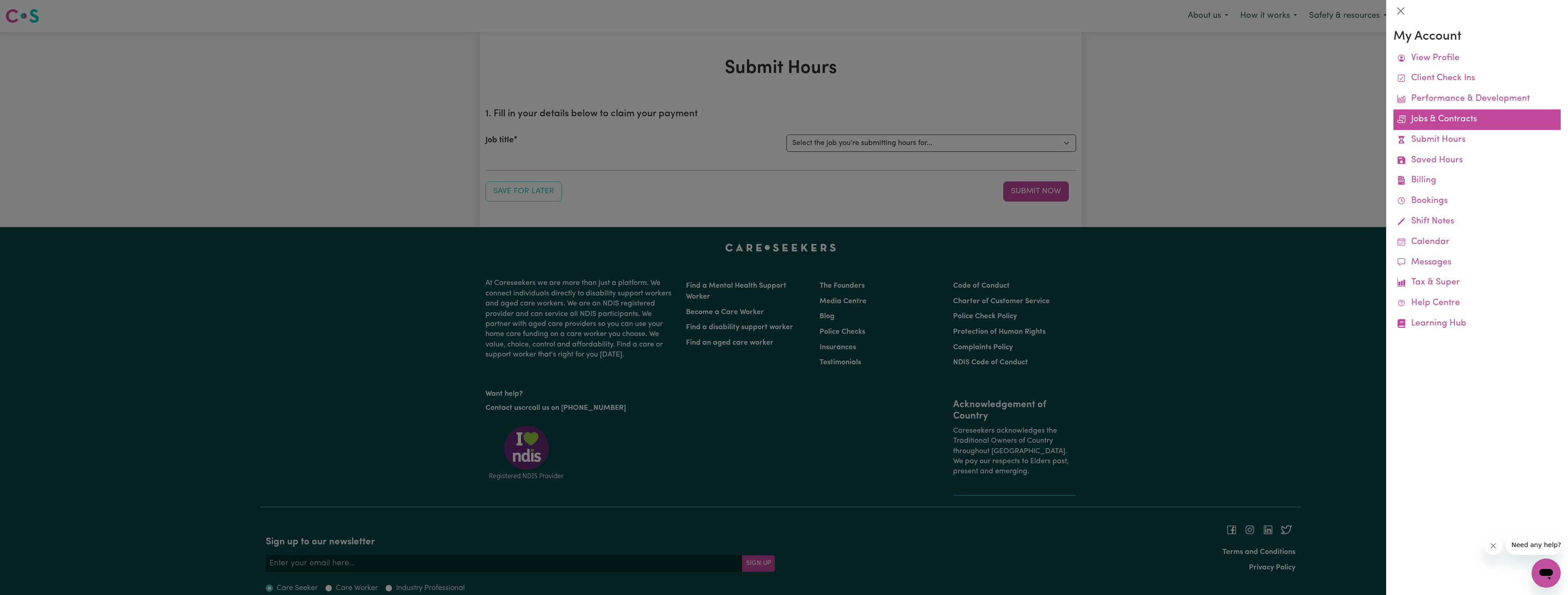
click at [1445, 120] on link "Jobs & Contracts" at bounding box center [1477, 120] width 167 height 21
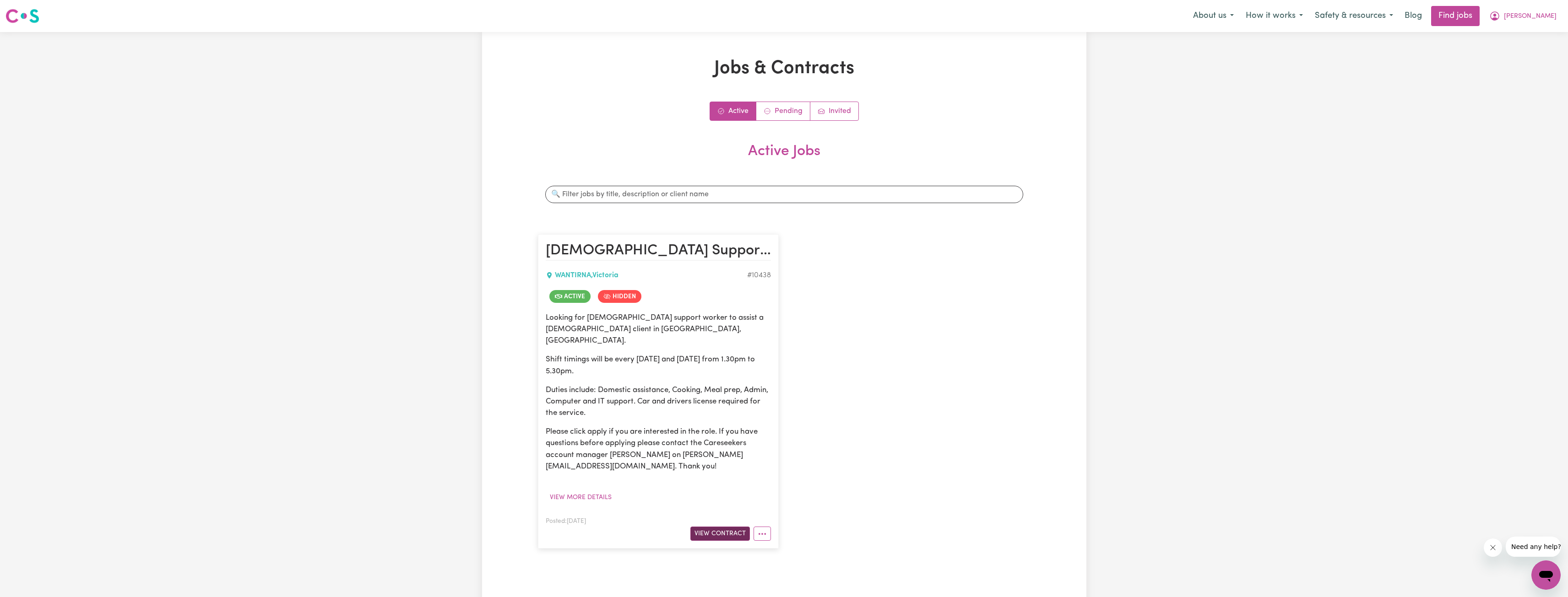
click at [732, 526] on button "View Contract" at bounding box center [719, 534] width 59 height 14
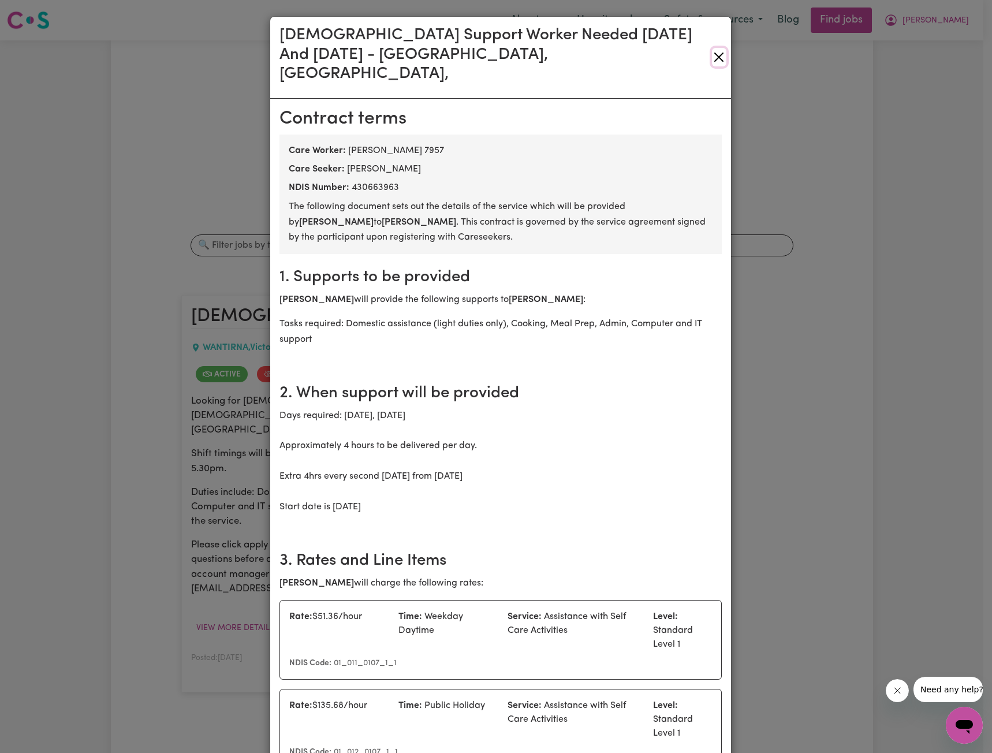
click at [714, 48] on button "Close" at bounding box center [719, 57] width 14 height 18
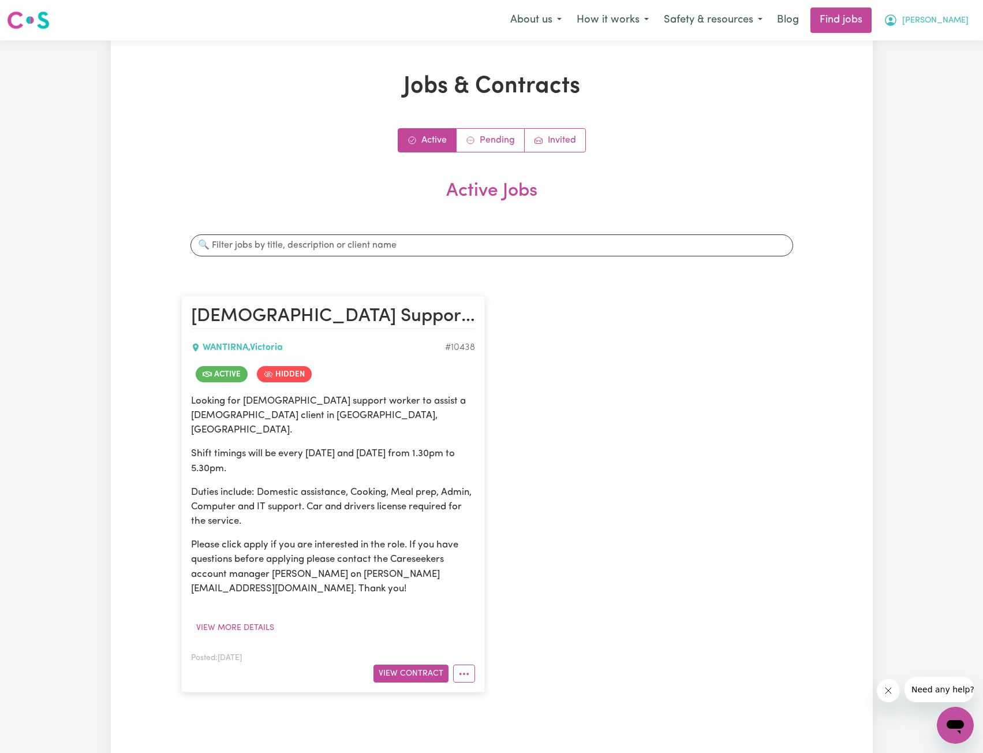
click at [948, 21] on span "[PERSON_NAME]" at bounding box center [935, 20] width 66 height 13
click at [927, 36] on link "My Account" at bounding box center [929, 45] width 91 height 22
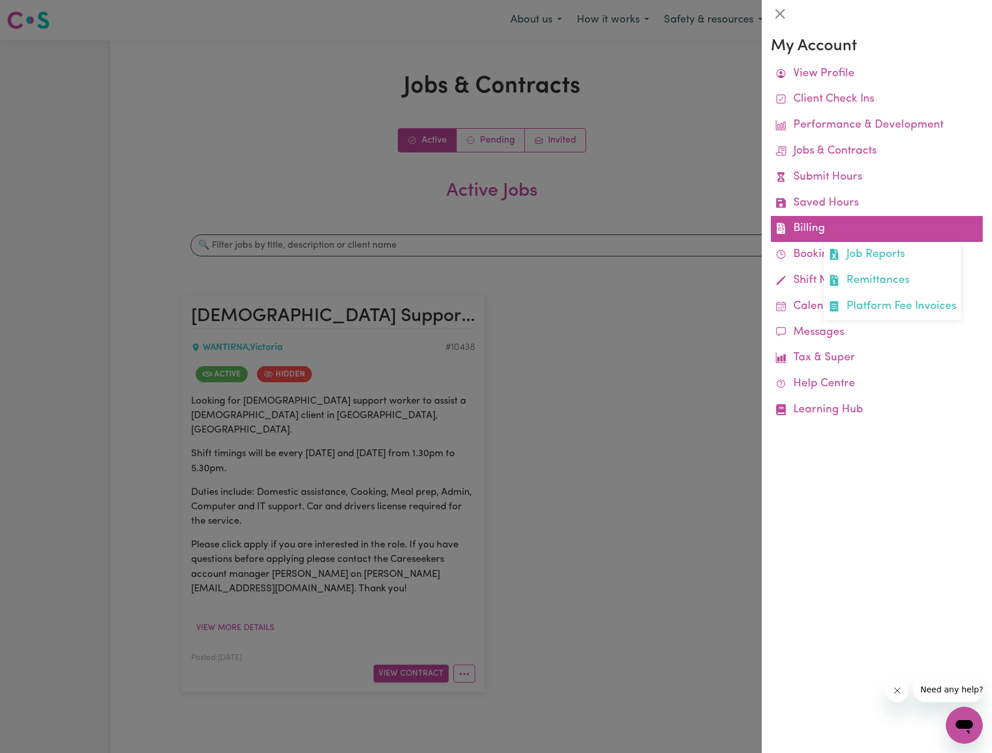
click at [801, 225] on link "Billing Job Reports Remittances Platform Fee Invoices" at bounding box center [877, 229] width 212 height 26
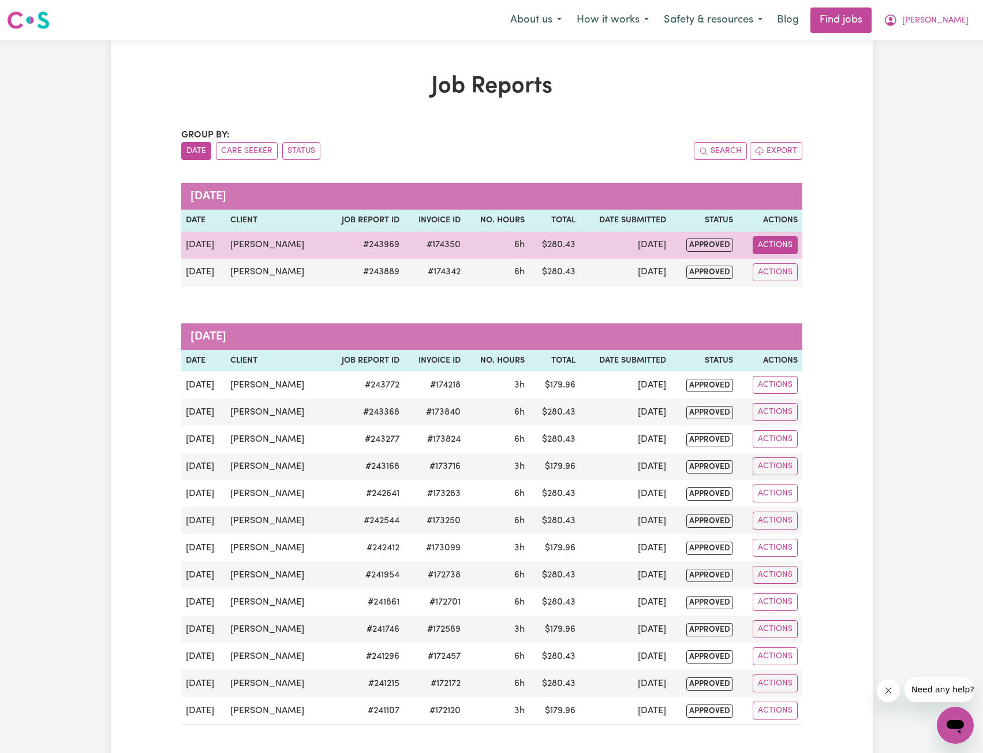
click at [780, 244] on button "Actions" at bounding box center [775, 245] width 45 height 18
click at [790, 272] on link "View Job Report" at bounding box center [804, 271] width 99 height 23
select select "pm"
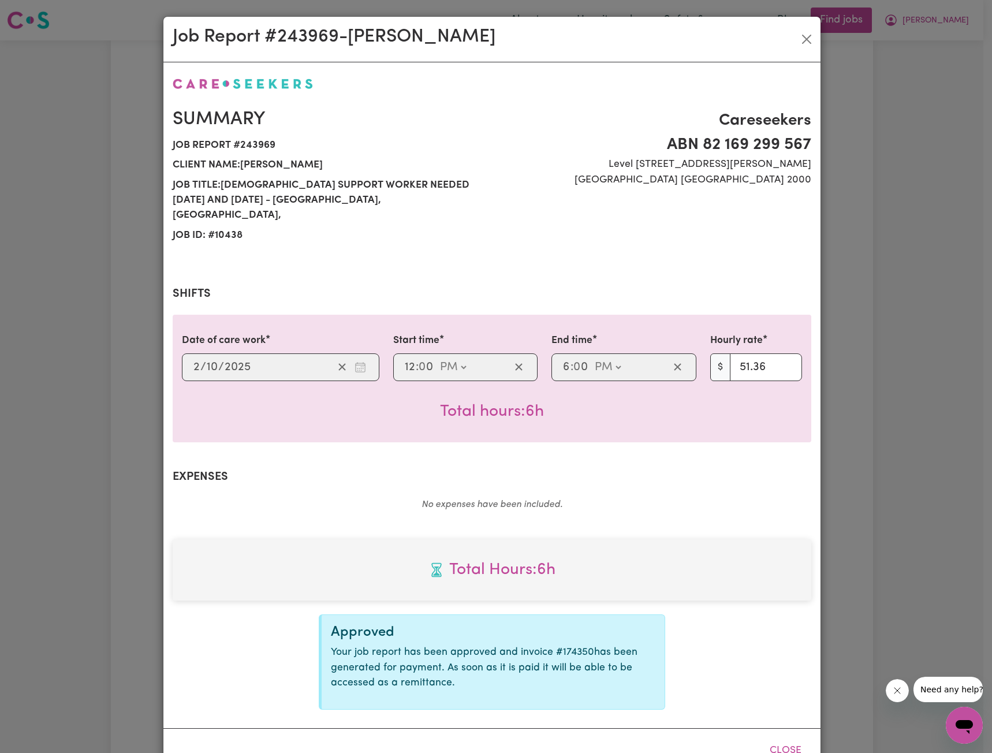
select select "51.36-Weekday"
click at [805, 41] on button "Close" at bounding box center [806, 39] width 18 height 18
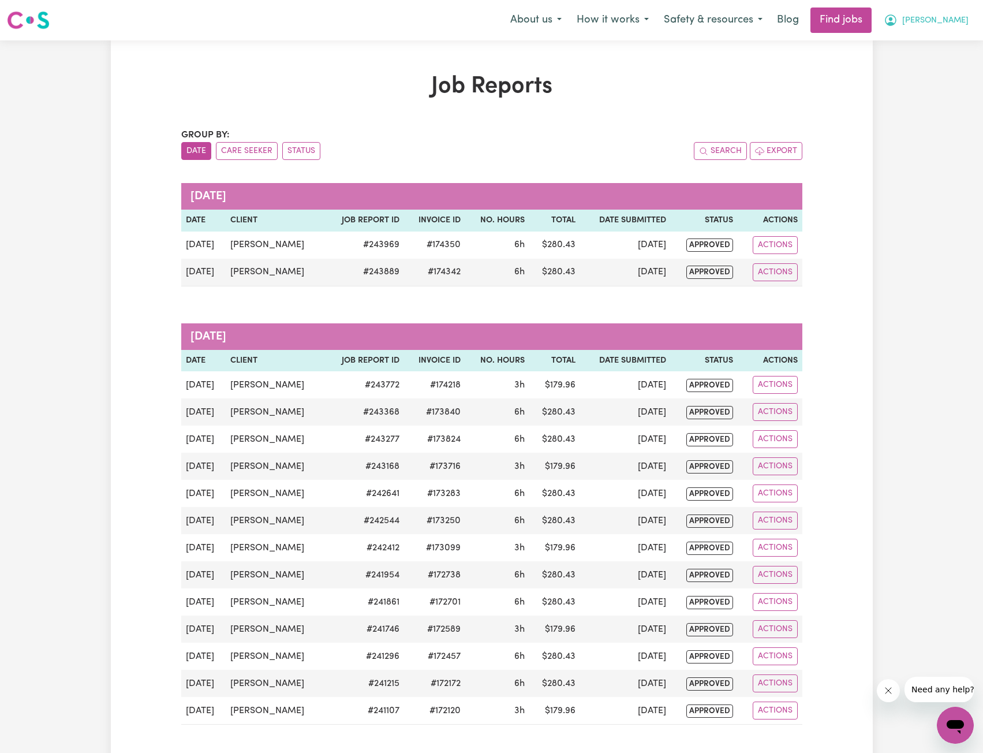
click at [952, 18] on span "[PERSON_NAME]" at bounding box center [935, 20] width 66 height 13
click at [923, 47] on link "My Account" at bounding box center [929, 45] width 91 height 22
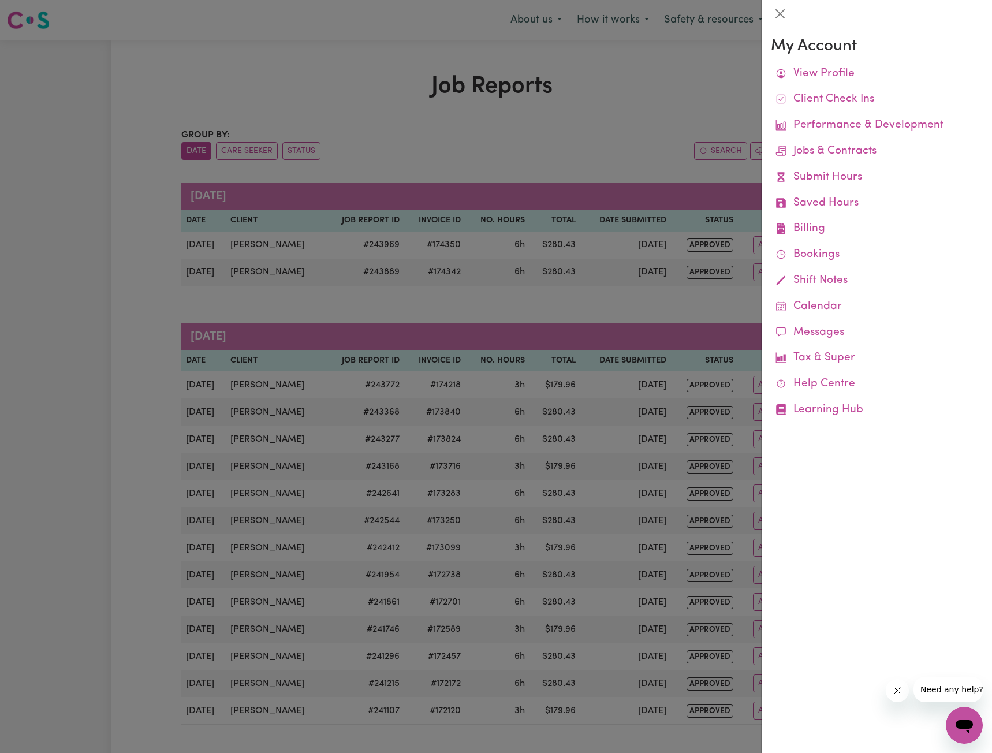
click at [427, 132] on div at bounding box center [496, 376] width 992 height 753
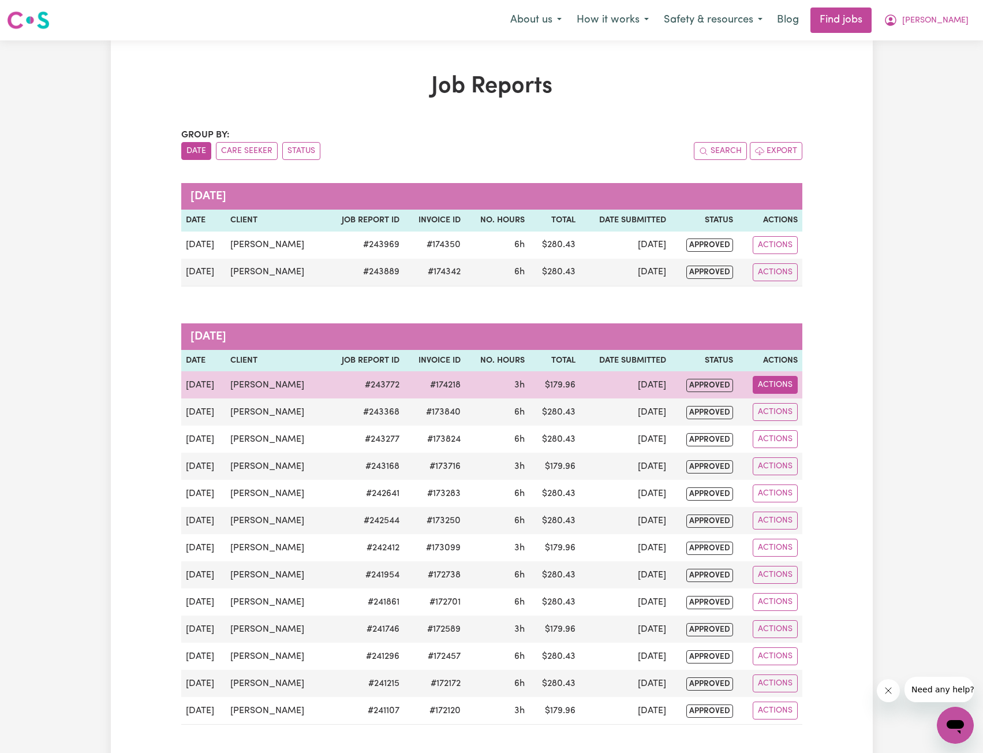
click at [781, 376] on button "Actions" at bounding box center [775, 385] width 45 height 18
click at [782, 403] on link "View Job Report" at bounding box center [803, 411] width 99 height 23
select select "pm"
select select "61.07-EveningCare"
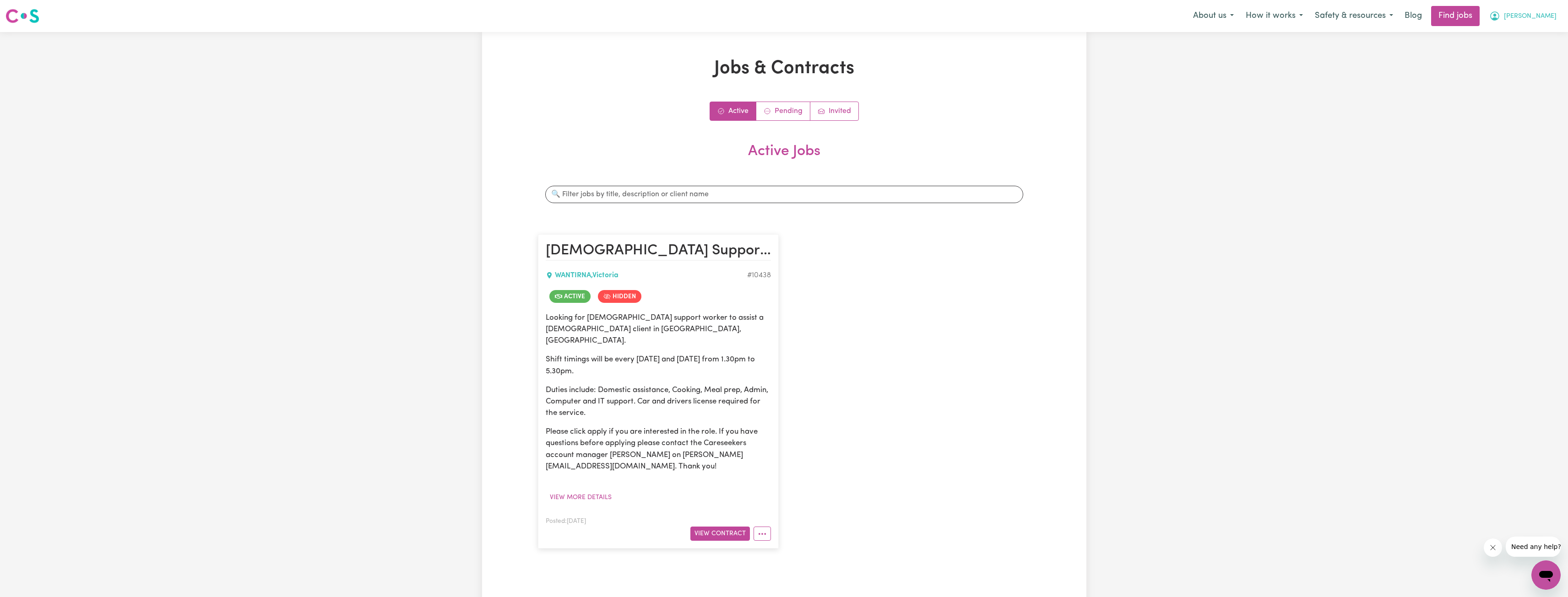
click at [1532, 10] on button "[PERSON_NAME]" at bounding box center [1523, 16] width 79 height 19
click at [1517, 32] on link "My Account" at bounding box center [1525, 36] width 72 height 17
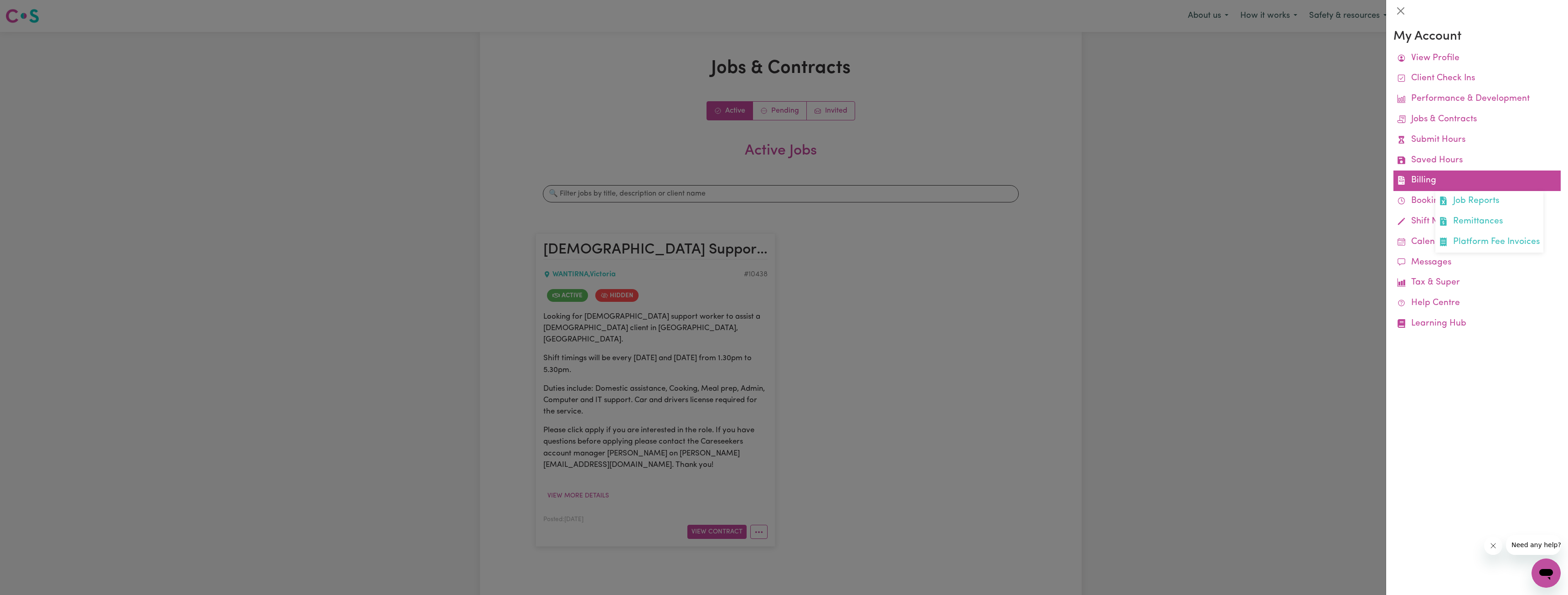
click at [1417, 178] on link "Billing Job Reports Remittances Platform Fee Invoices" at bounding box center [1477, 181] width 167 height 21
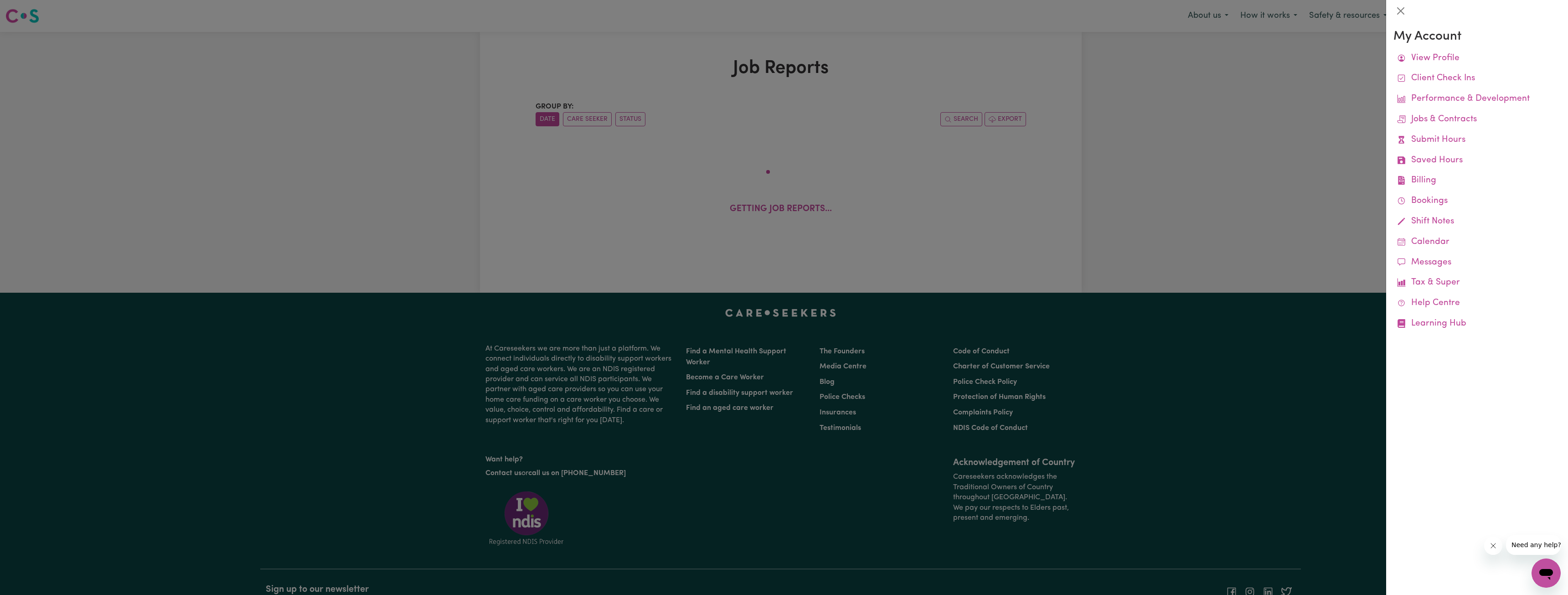
click at [1042, 132] on div at bounding box center [784, 297] width 1568 height 595
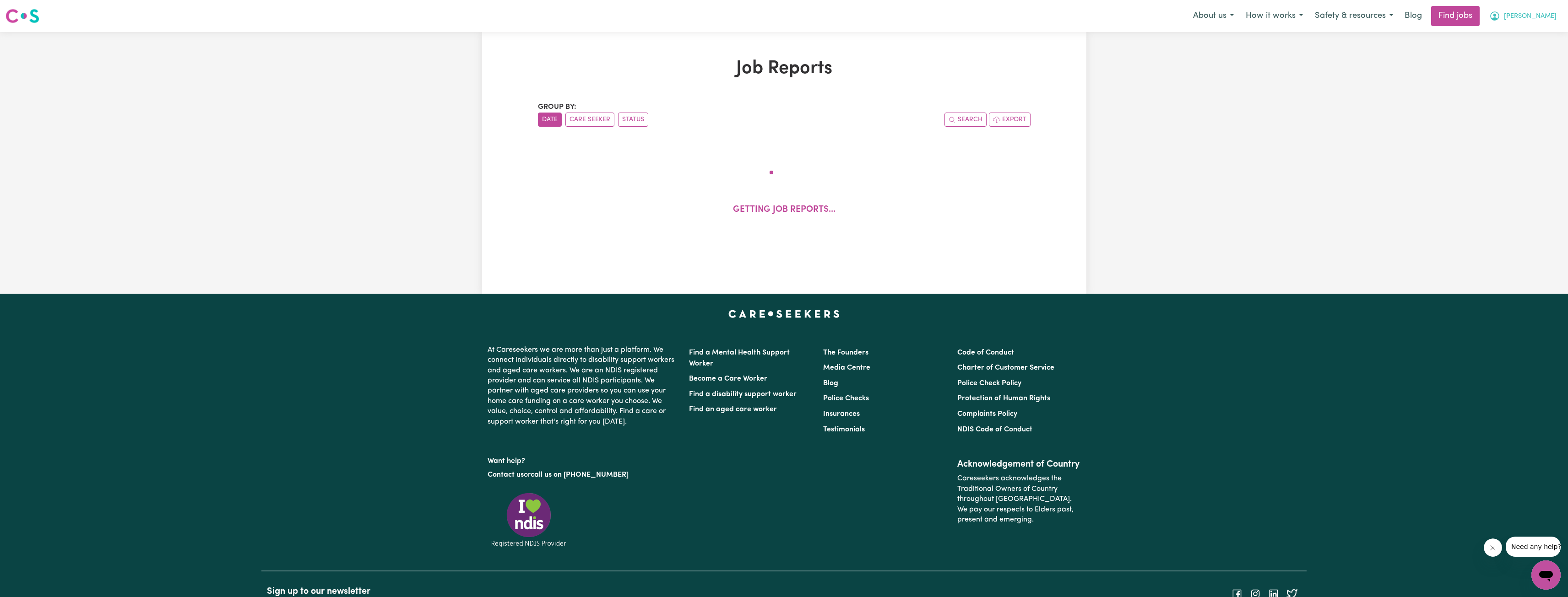
click at [1528, 17] on button "[PERSON_NAME]" at bounding box center [1523, 16] width 79 height 19
click at [1509, 52] on link "My Dashboard" at bounding box center [1525, 52] width 72 height 17
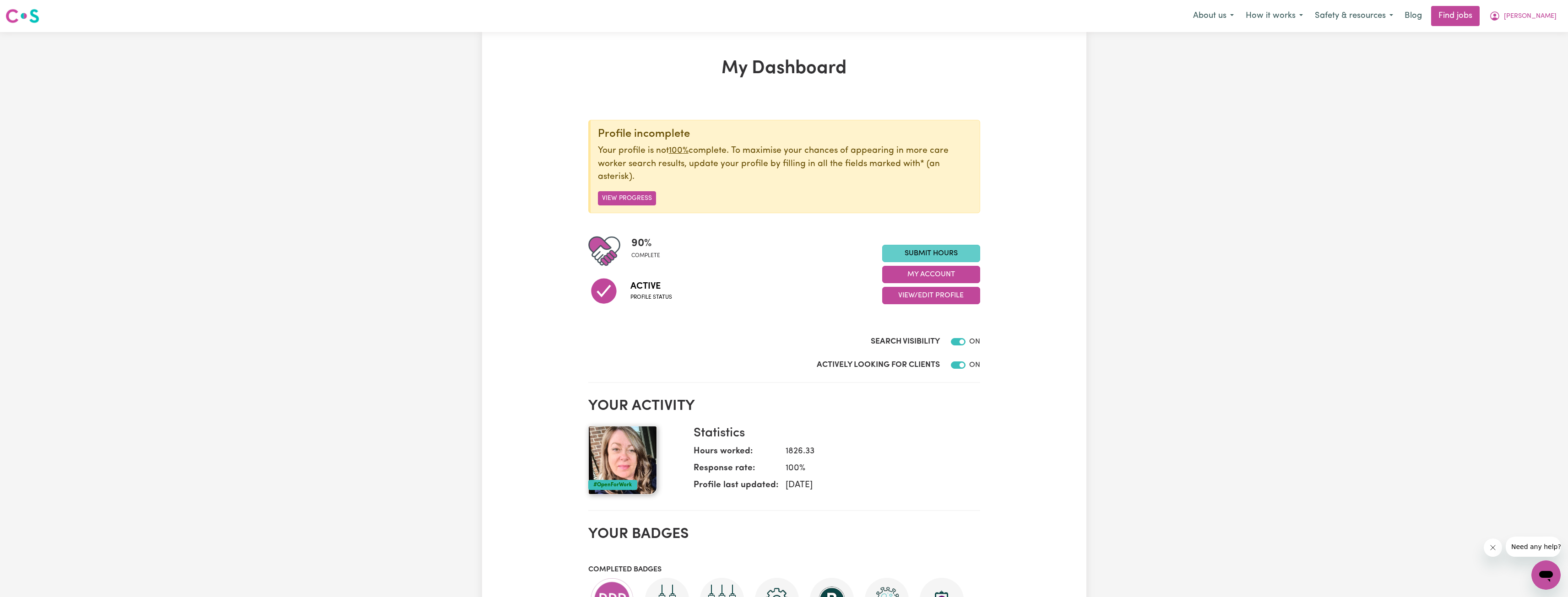
click at [952, 253] on section "Profile incomplete Your profile is not 100% complete. To maximise your chances …" at bounding box center [784, 242] width 392 height 281
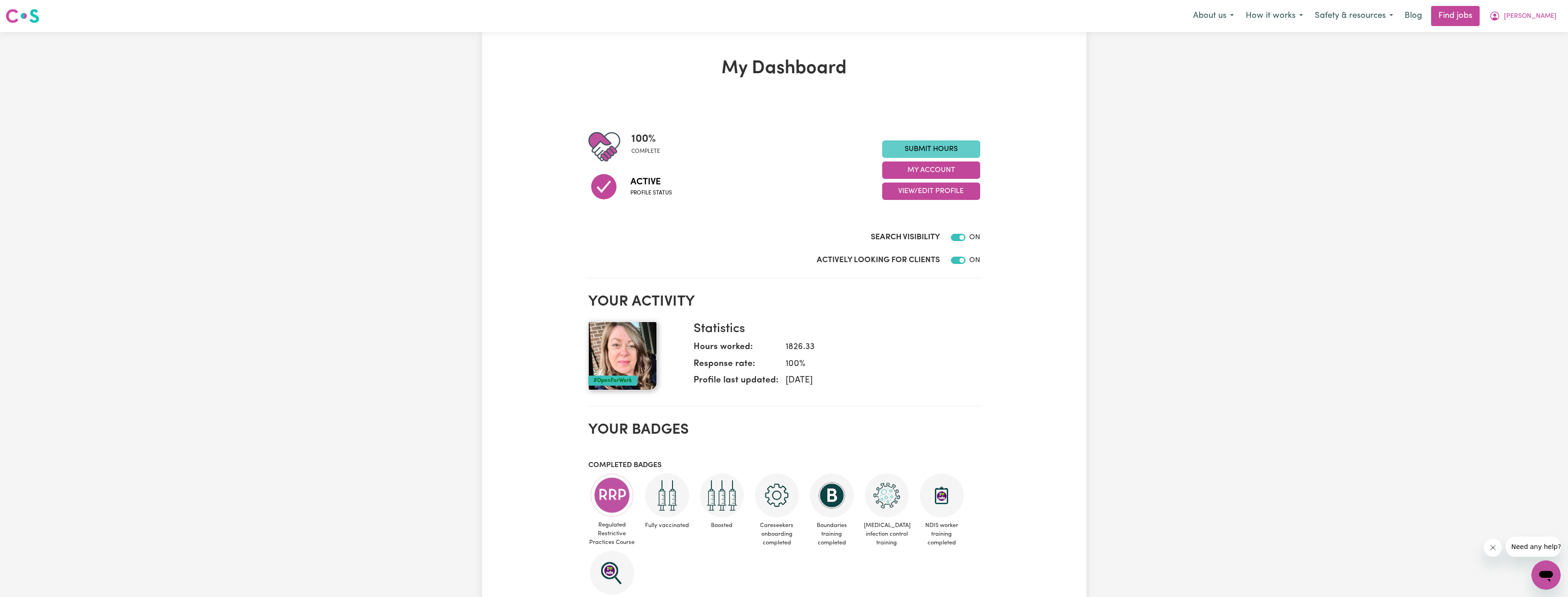
click at [945, 141] on link "Submit Hours" at bounding box center [931, 149] width 98 height 17
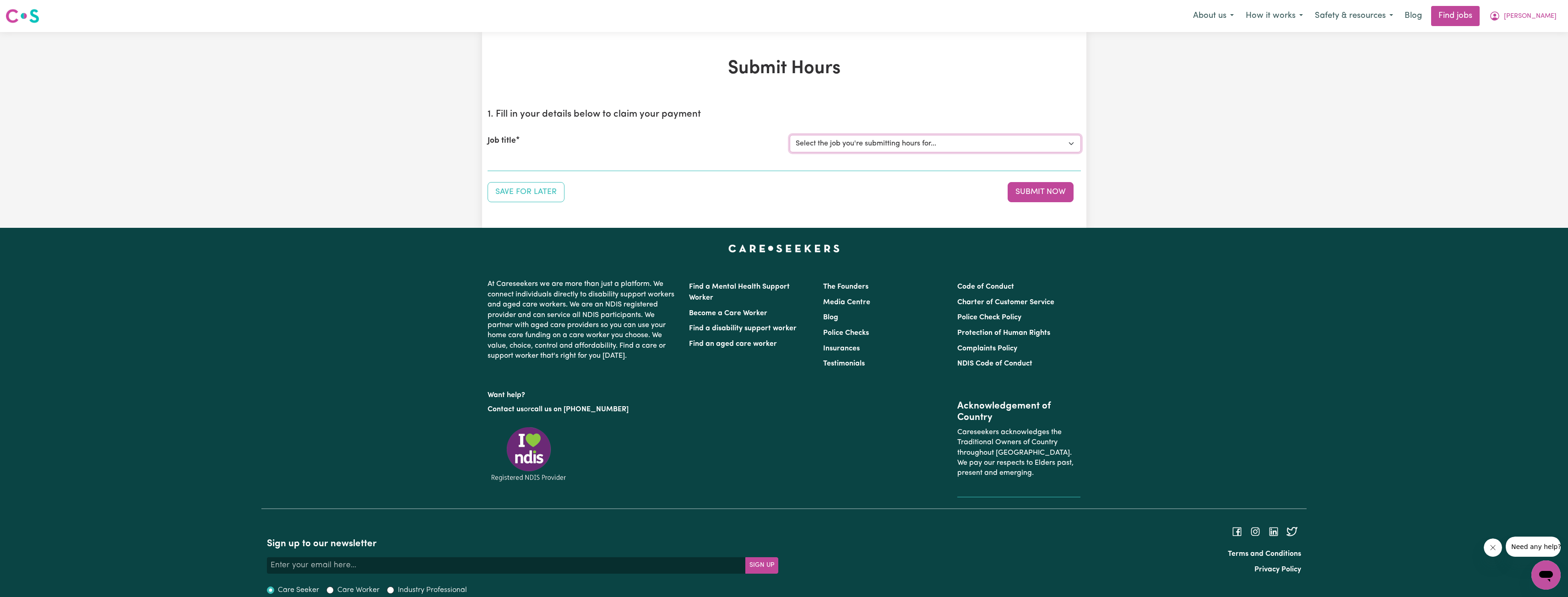
click at [934, 136] on select "Select the job you're submitting hours for... [[PERSON_NAME]] [DEMOGRAPHIC_DATA…" at bounding box center [935, 144] width 291 height 17
select select "10438"
click at [790, 135] on select "Select the job you're submitting hours for... [[PERSON_NAME]] [DEMOGRAPHIC_DATA…" at bounding box center [935, 144] width 291 height 17
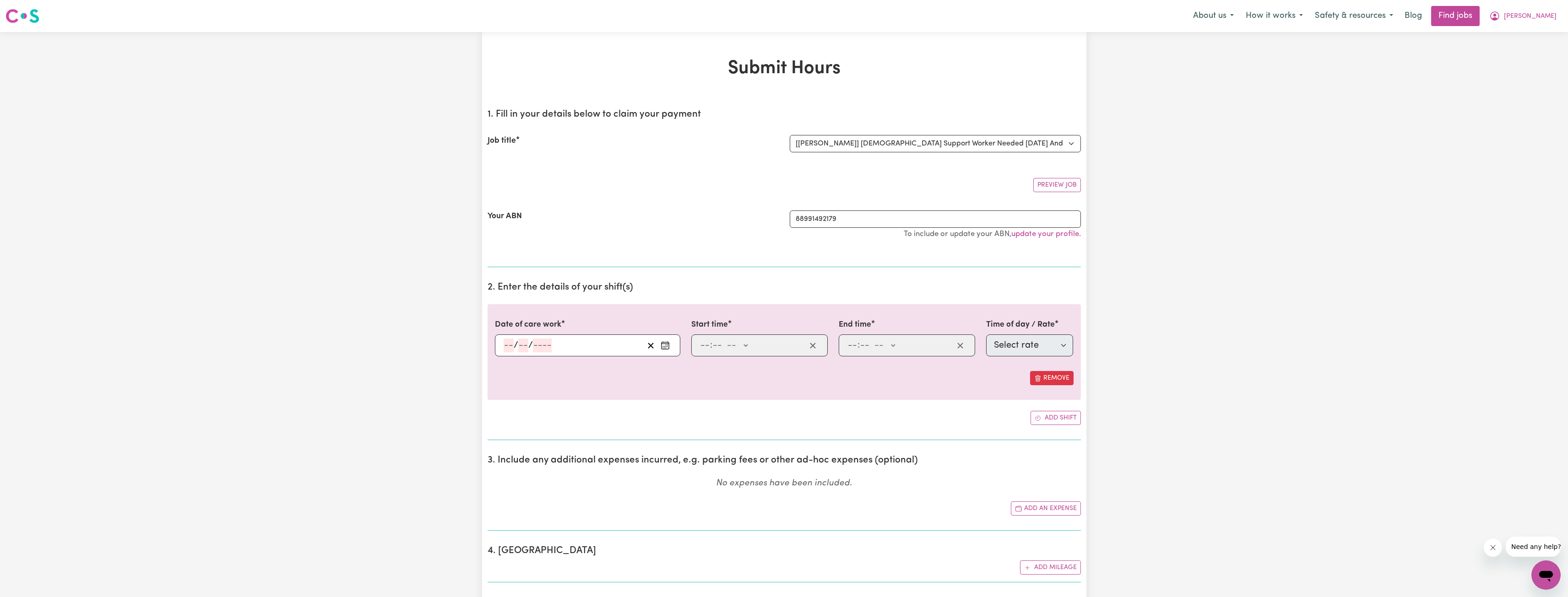
click at [596, 346] on div "/ /" at bounding box center [573, 345] width 141 height 13
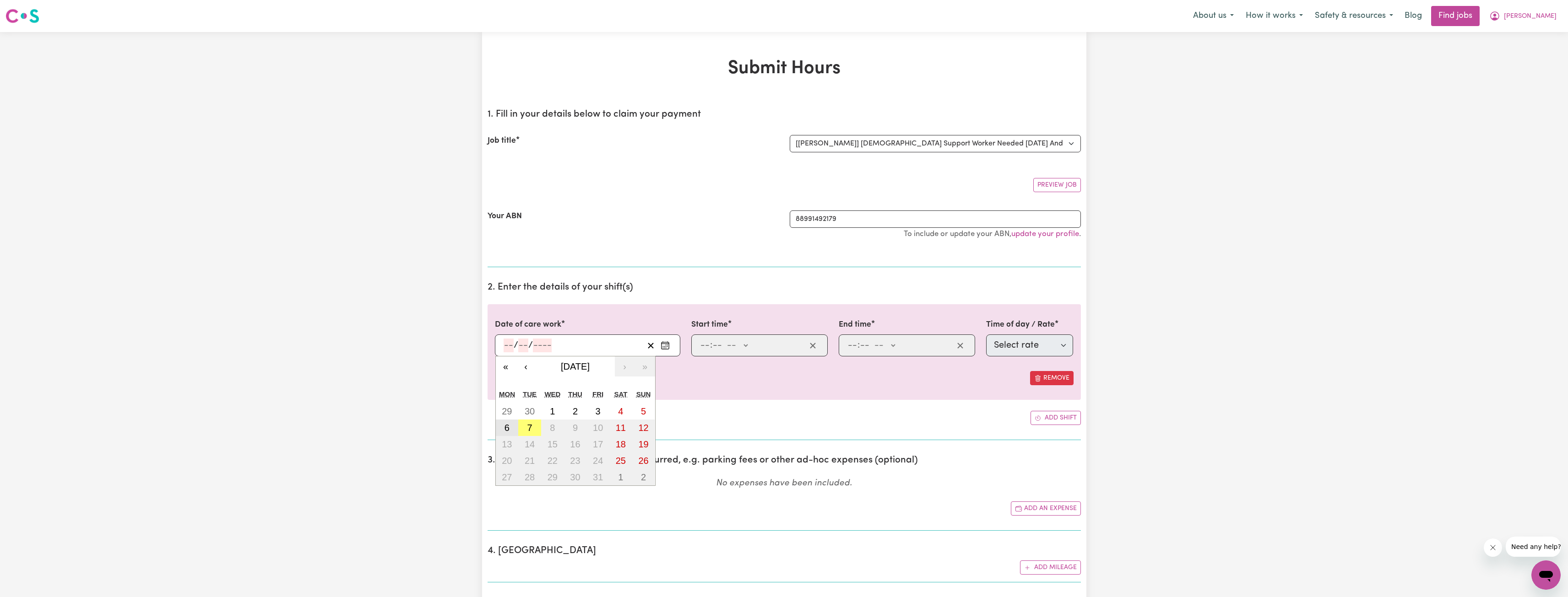
click at [507, 432] on abbr "6" at bounding box center [507, 427] width 5 height 10
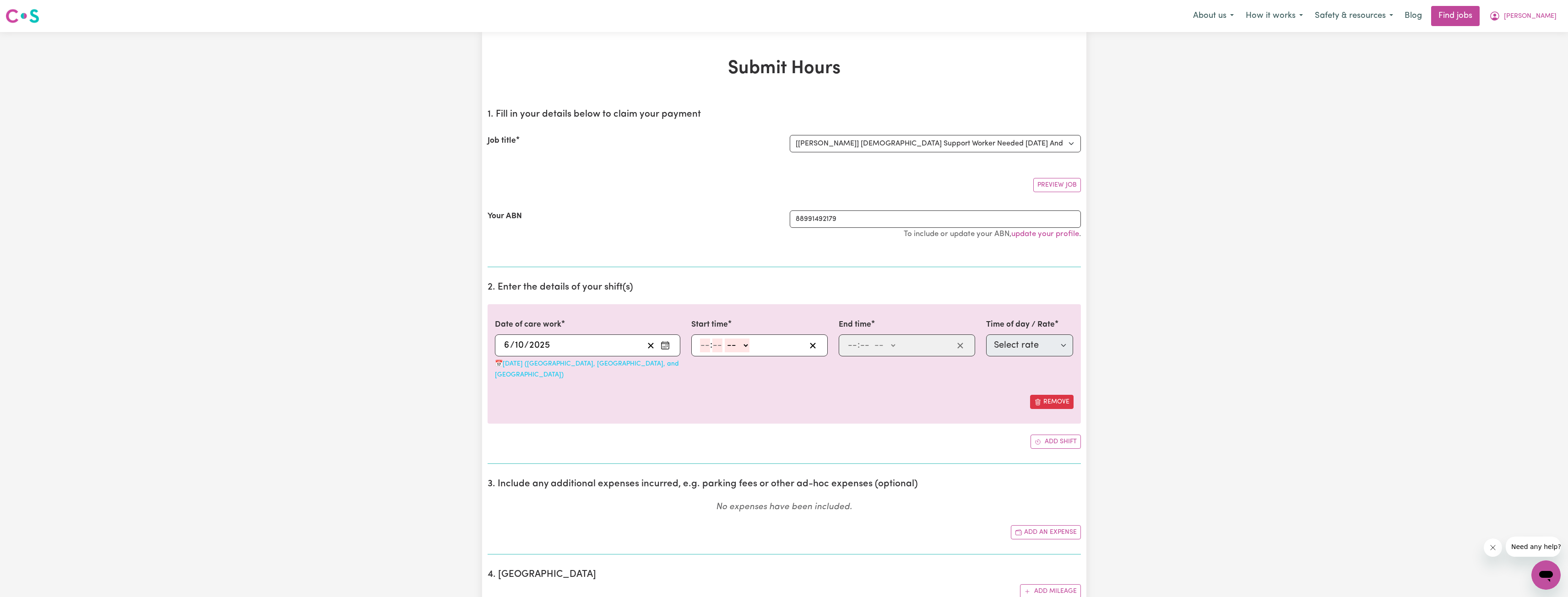
type input "[DATE]"
type input "6"
type input "10"
type input "2025"
click at [707, 346] on input "number" at bounding box center [704, 345] width 10 height 13
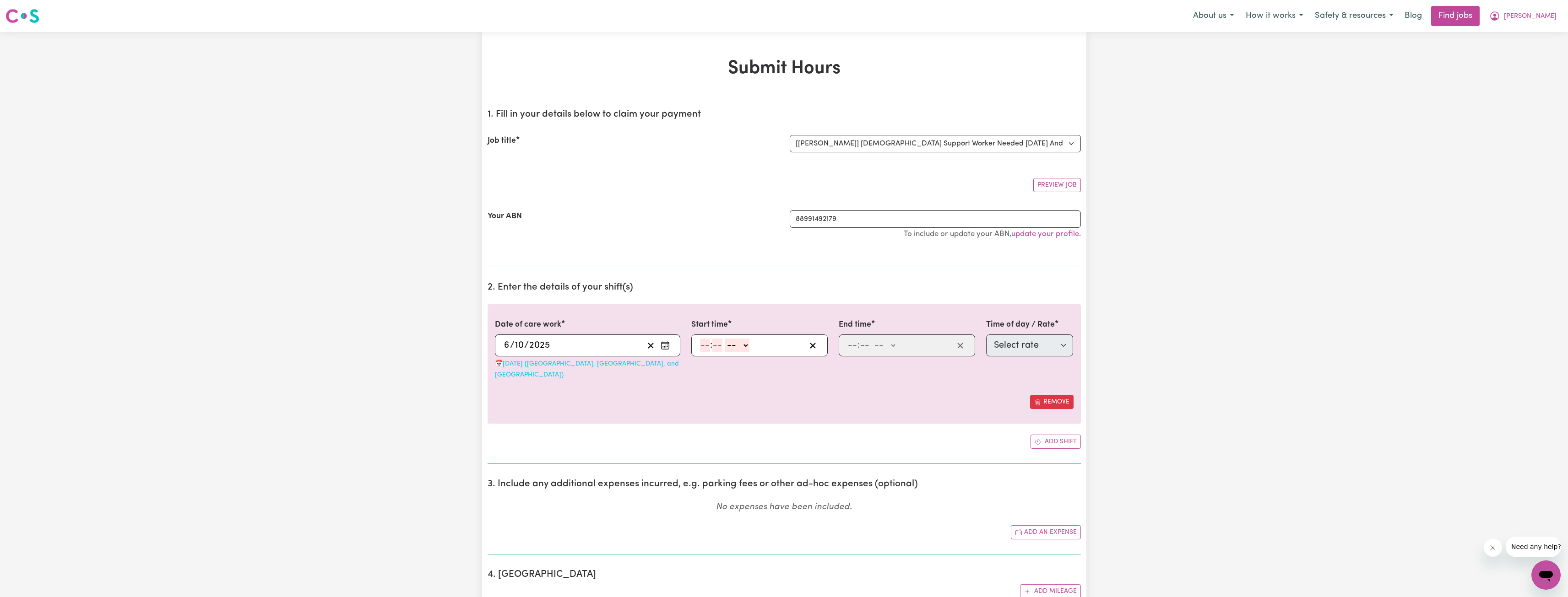
click at [704, 345] on input "number" at bounding box center [704, 345] width 10 height 13
click at [553, 354] on div "[DATE] [DATE] « ‹ [DATE] › » Mon Tue Wed Thu Fri Sat Sun 29 30 1 2 3 4 5 6 7 8 …" at bounding box center [588, 346] width 186 height 22
click at [580, 344] on div "[DATE] [DATE]" at bounding box center [573, 345] width 141 height 13
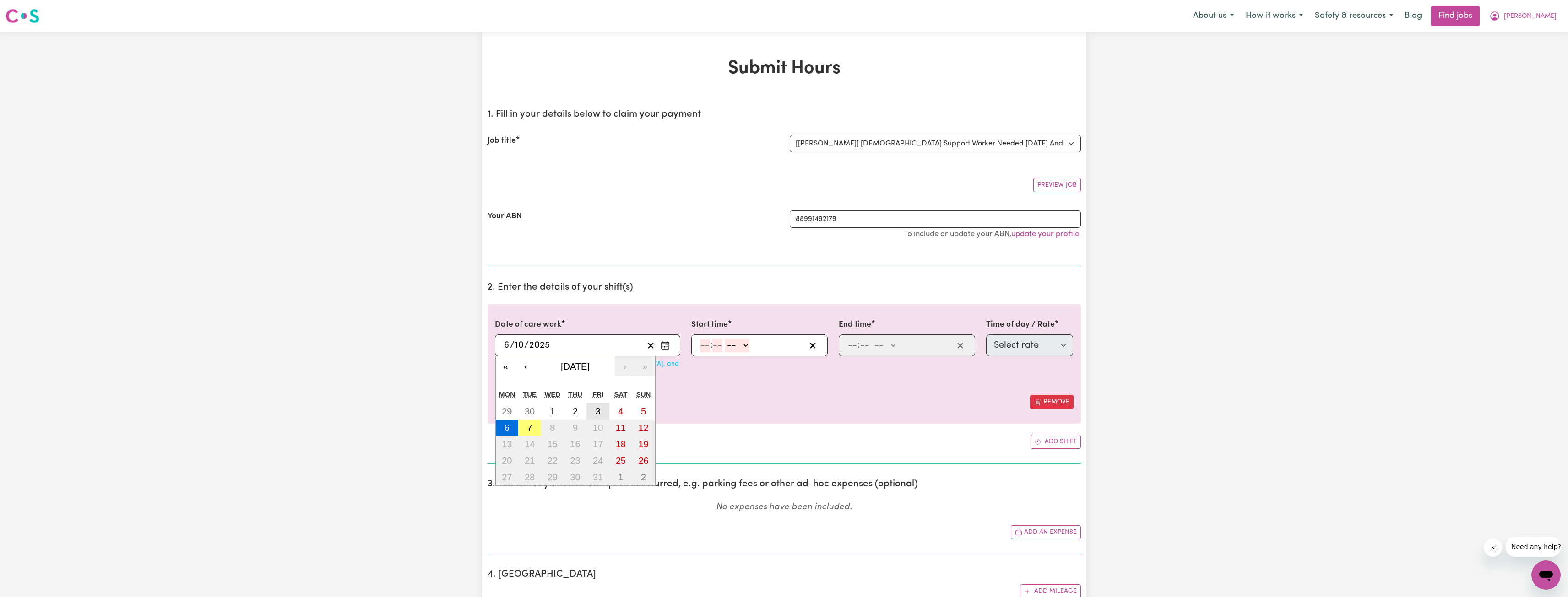
click at [604, 407] on button "3" at bounding box center [597, 411] width 23 height 17
type input "[DATE]"
type input "3"
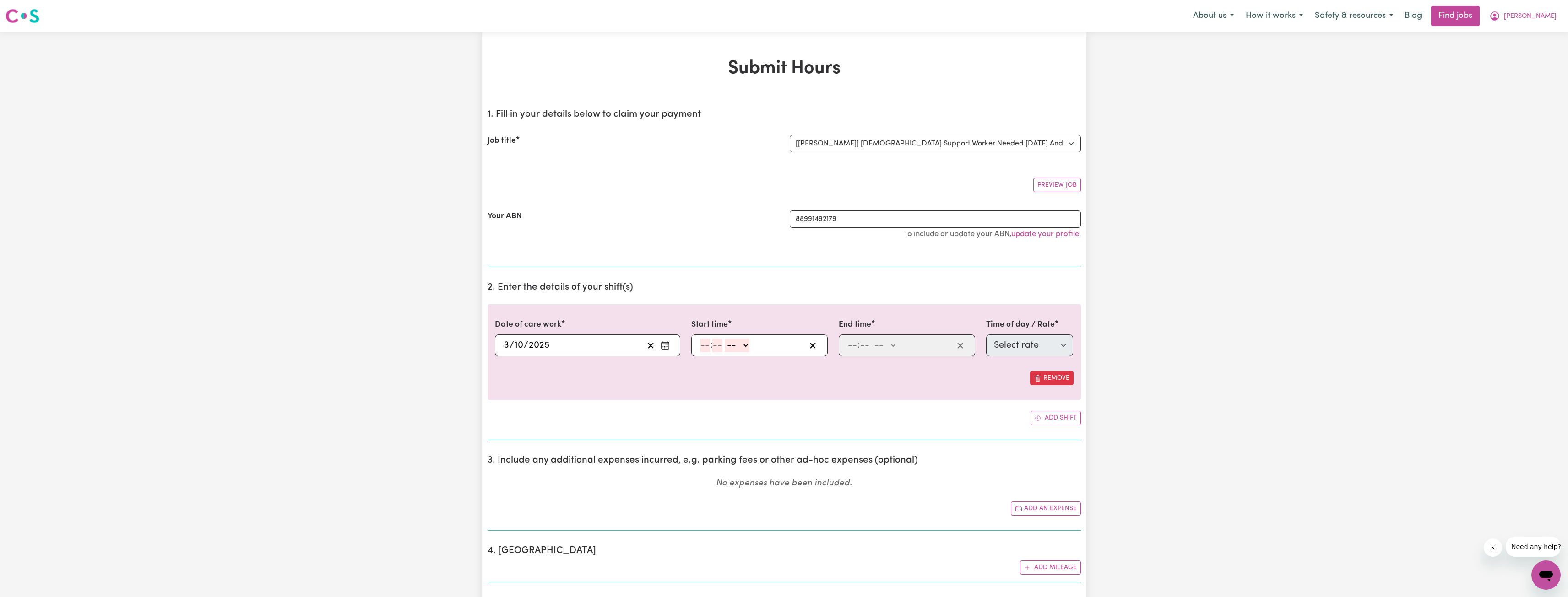
click at [712, 343] on input "number" at bounding box center [717, 345] width 10 height 13
click at [707, 346] on input "number" at bounding box center [704, 345] width 10 height 13
type input "8"
type input "0"
select select "pm"
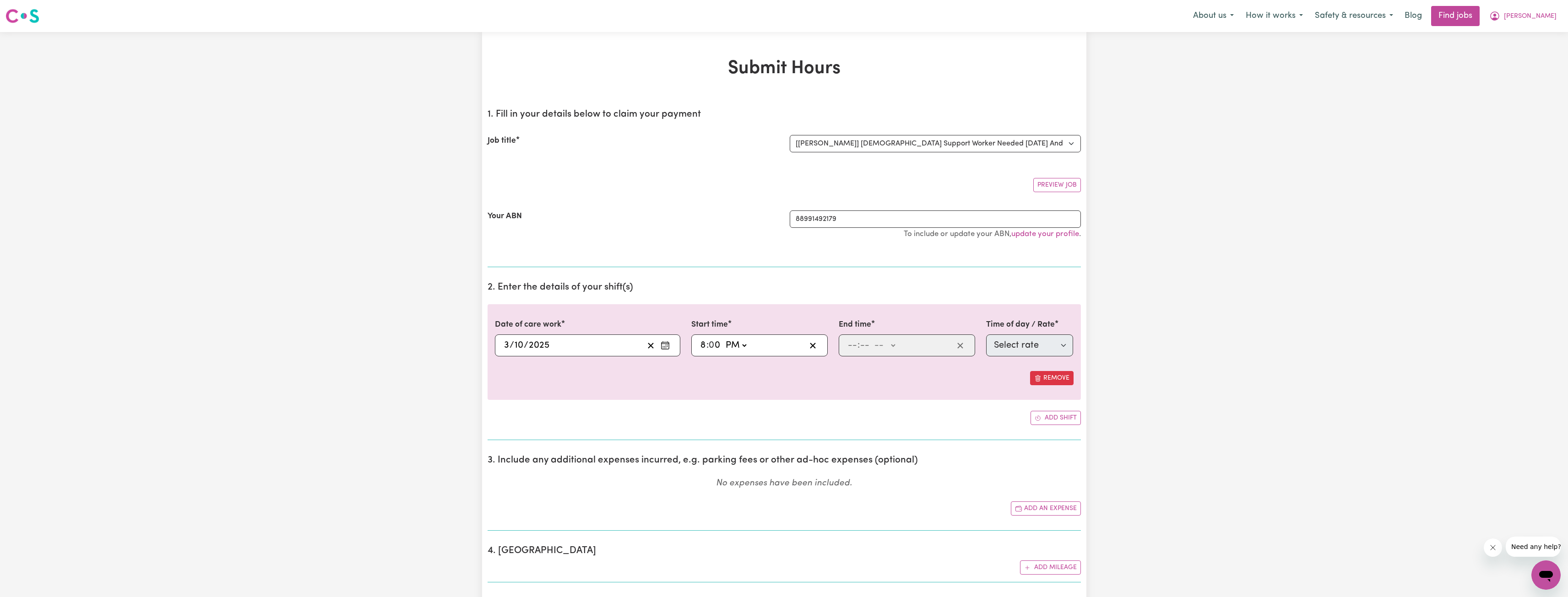
type input "20:00"
type input "10"
click at [866, 351] on input "number" at bounding box center [864, 345] width 10 height 13
type input "0"
click at [887, 346] on select "-- AM PM" at bounding box center [886, 345] width 25 height 13
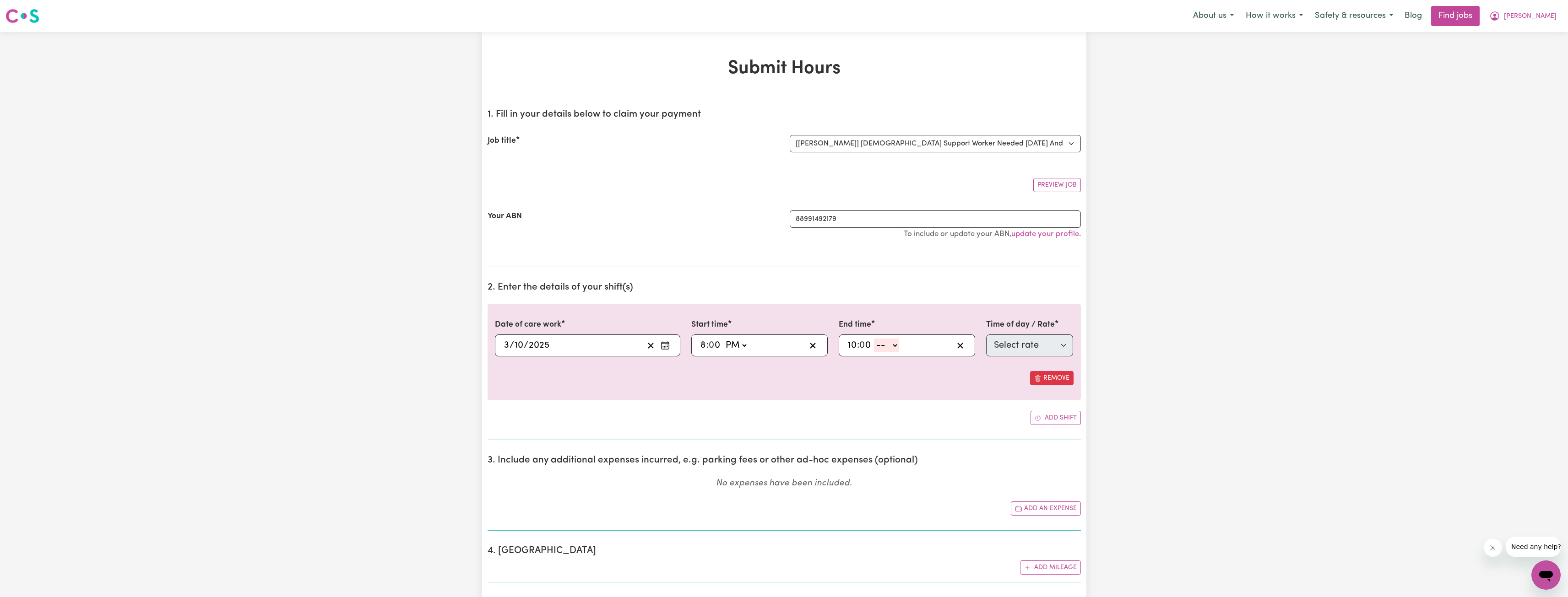
select select "pm"
click at [874, 339] on select "-- AM PM" at bounding box center [886, 345] width 25 height 13
type input "22:00"
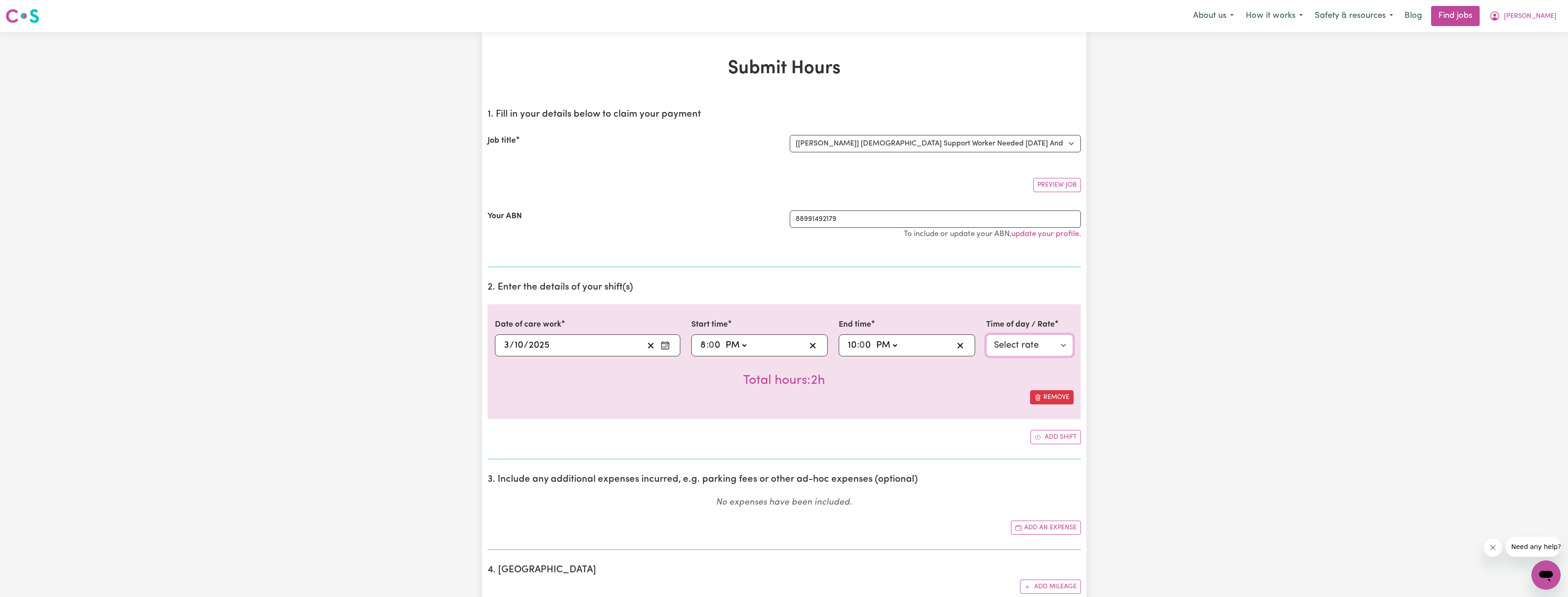
click at [1007, 352] on select "Select rate $61.07 - Weekday Evening - Assistance with Self Care Activities - S…" at bounding box center [1029, 346] width 87 height 22
select select "63184"
click at [986, 335] on select "Select rate $61.07 - Weekday Evening - Assistance with Self Care Activities - S…" at bounding box center [1029, 346] width 87 height 22
click at [1500, 11] on icon "My Account" at bounding box center [1494, 16] width 11 height 11
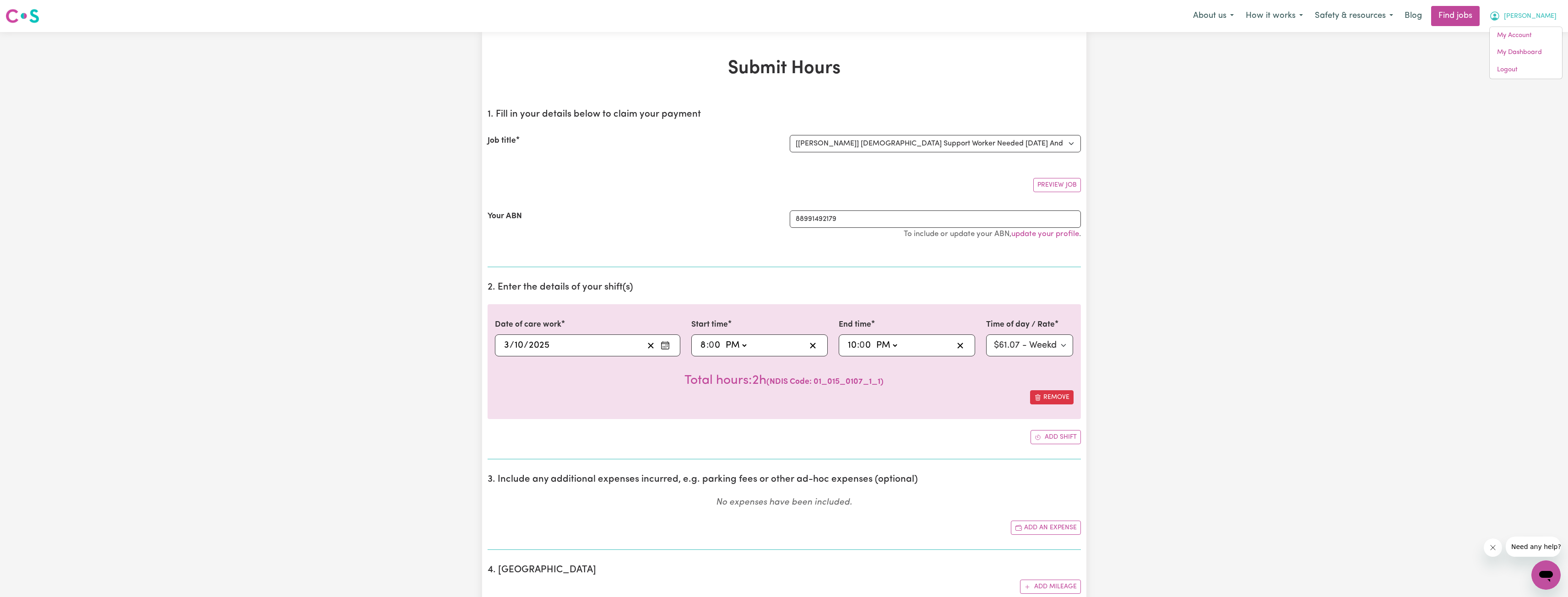
drag, startPoint x: 1520, startPoint y: 23, endPoint x: 1511, endPoint y: 33, distance: 13.5
click at [1520, 25] on button "[PERSON_NAME]" at bounding box center [1523, 16] width 79 height 19
click at [1532, 18] on span "[PERSON_NAME]" at bounding box center [1530, 16] width 52 height 10
click at [1497, 46] on link "My Dashboard" at bounding box center [1525, 52] width 72 height 17
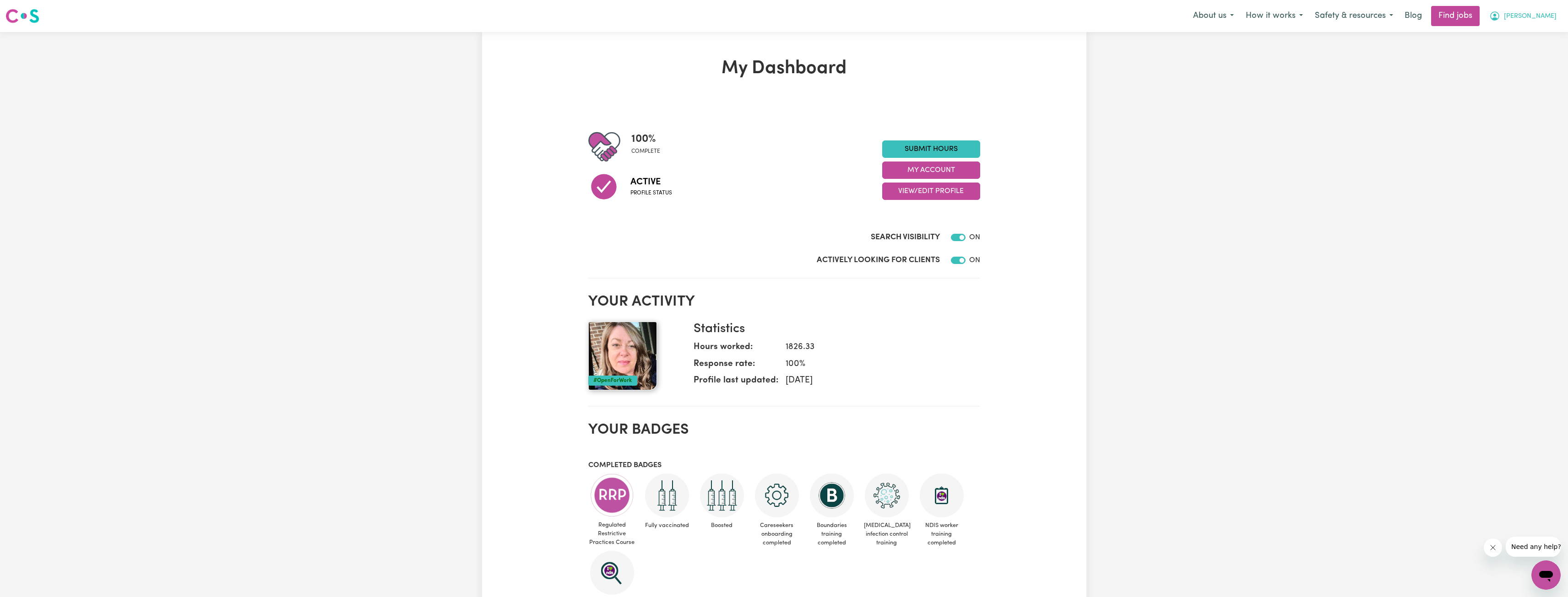
click at [1500, 17] on icon "My Account" at bounding box center [1494, 16] width 11 height 11
click at [1517, 33] on link "My Account" at bounding box center [1525, 36] width 72 height 17
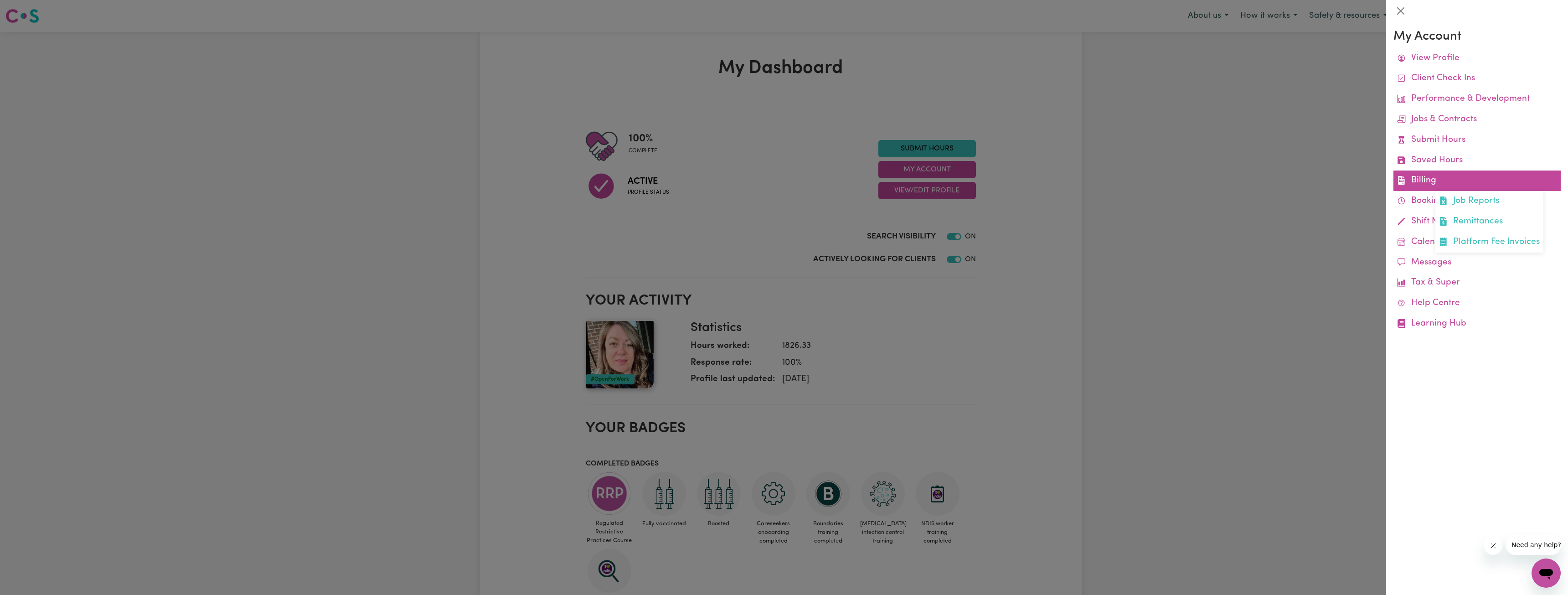
click at [1460, 181] on link "Billing Job Reports Remittances Platform Fee Invoices" at bounding box center [1477, 181] width 167 height 21
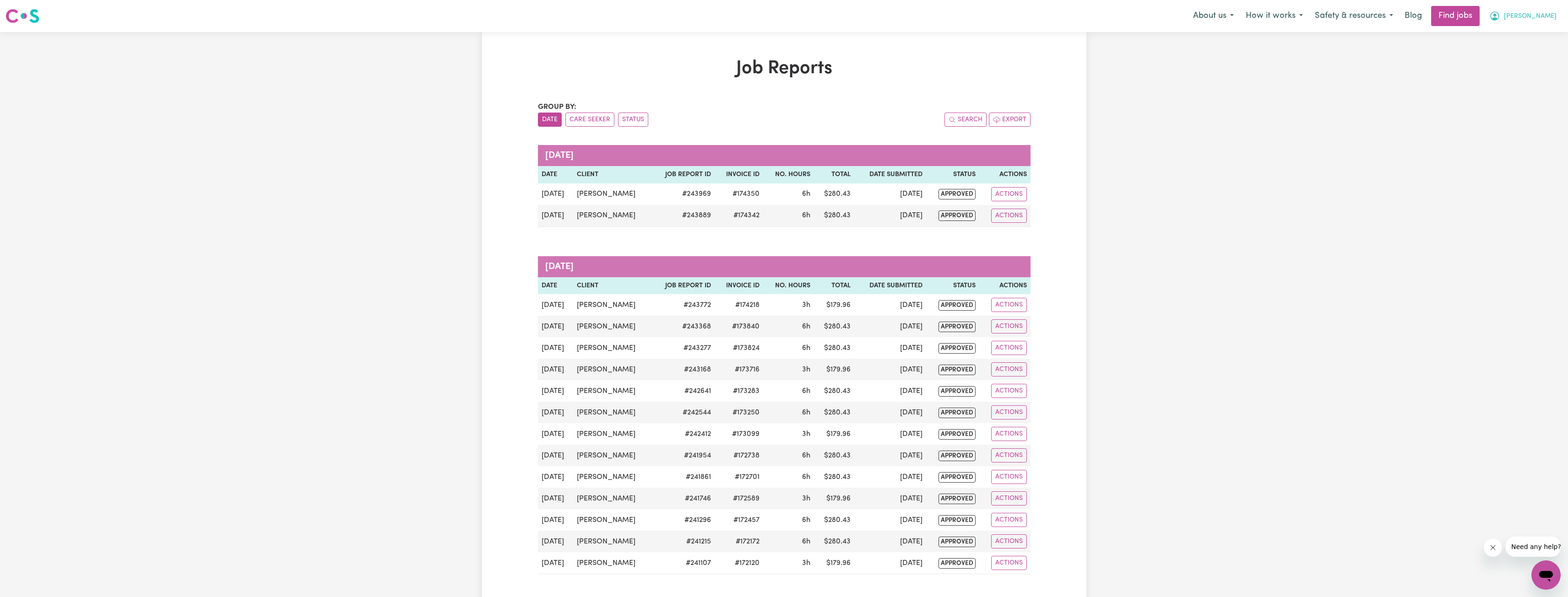
click at [1528, 22] on button "[PERSON_NAME]" at bounding box center [1523, 16] width 79 height 19
click at [1544, 16] on span "[PERSON_NAME]" at bounding box center [1530, 16] width 52 height 10
click at [1547, 18] on span "[PERSON_NAME]" at bounding box center [1530, 16] width 52 height 10
click at [1516, 62] on link "Logout" at bounding box center [1525, 70] width 72 height 17
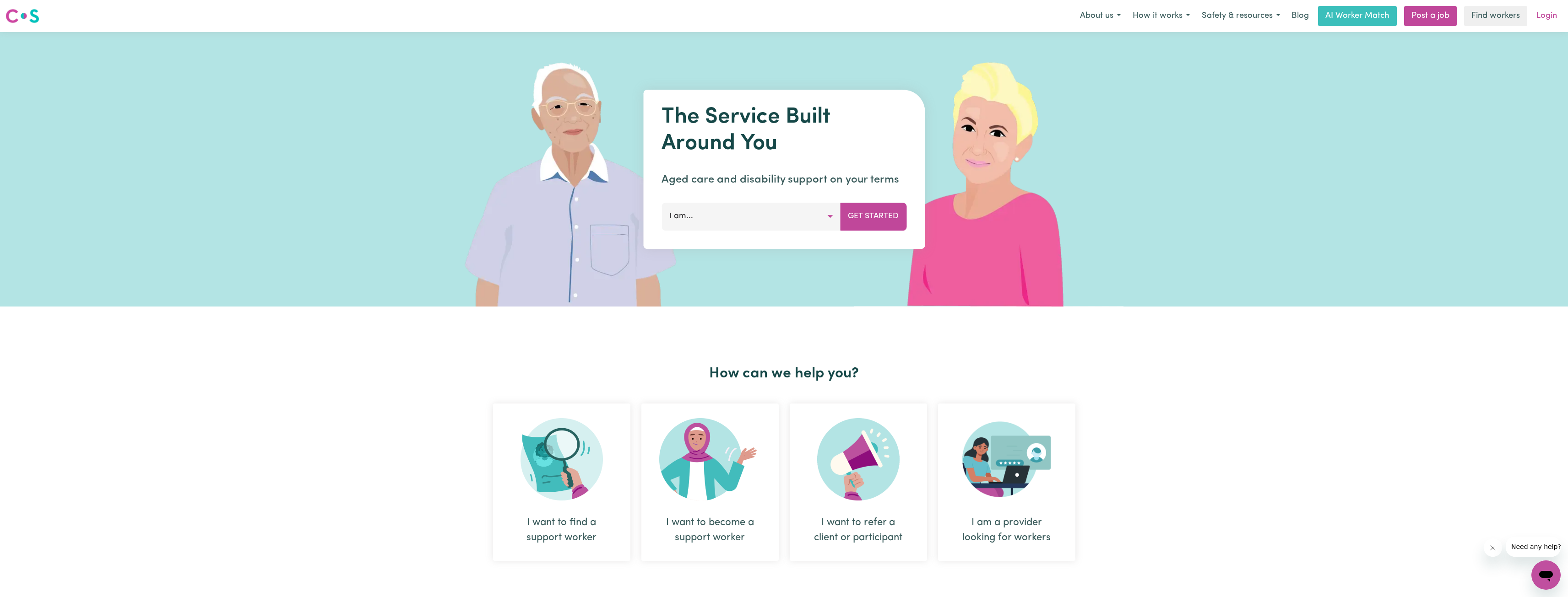
click at [1546, 21] on link "Login" at bounding box center [1547, 16] width 32 height 20
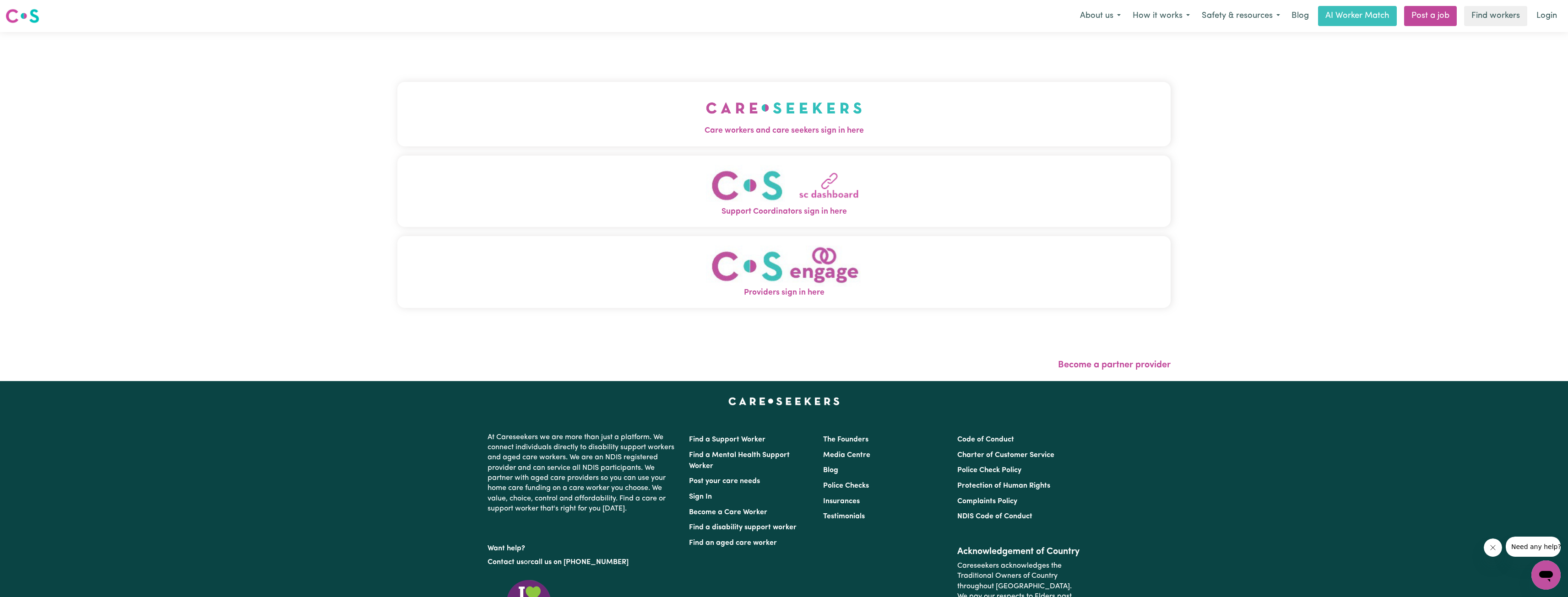
click at [808, 119] on button "Care workers and care seekers sign in here" at bounding box center [784, 113] width 773 height 64
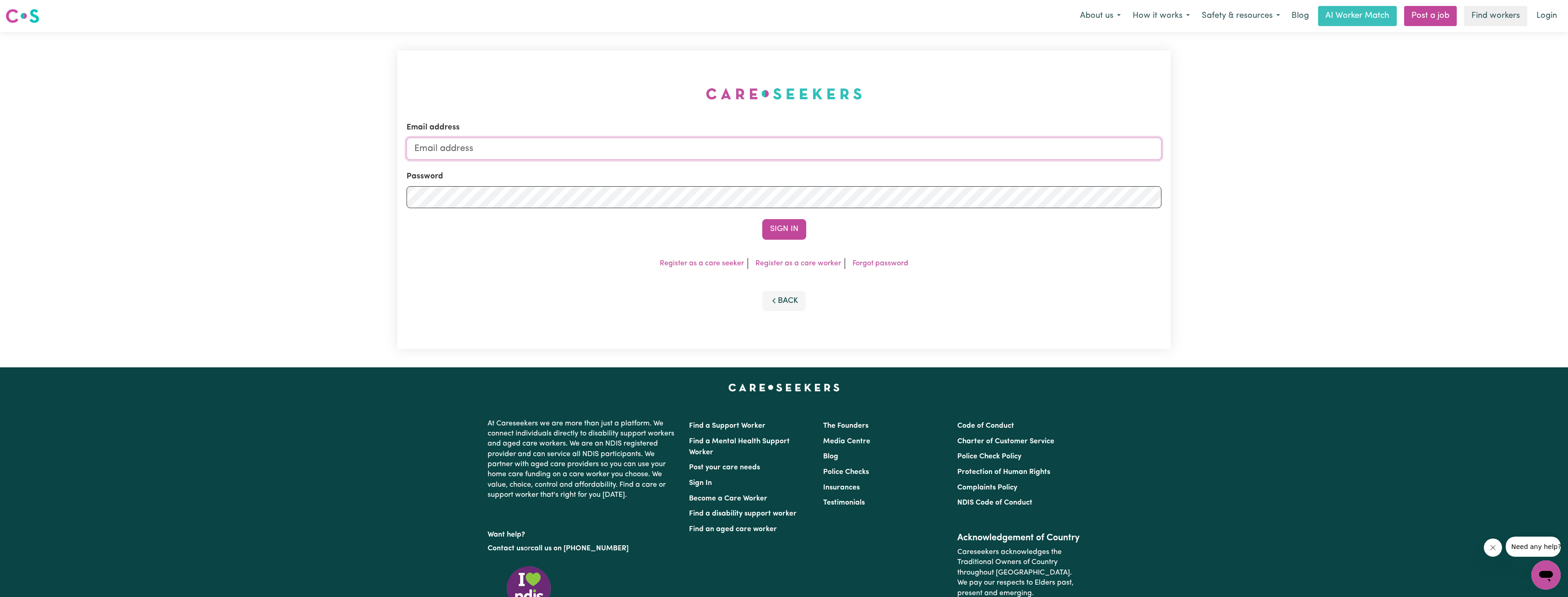
click at [888, 153] on input "Email address" at bounding box center [784, 149] width 755 height 22
drag, startPoint x: 458, startPoint y: 152, endPoint x: 787, endPoint y: 159, distance: 329.1
click at [784, 159] on input "[EMAIL_ADDRESS][PERSON_NAME][DOMAIN_NAME]" at bounding box center [784, 149] width 755 height 22
click at [458, 149] on input "[EMAIL_ADDRESS][PERSON_NAME][DOMAIN_NAME]" at bounding box center [784, 149] width 755 height 22
drag, startPoint x: 463, startPoint y: 148, endPoint x: 745, endPoint y: 154, distance: 282.1
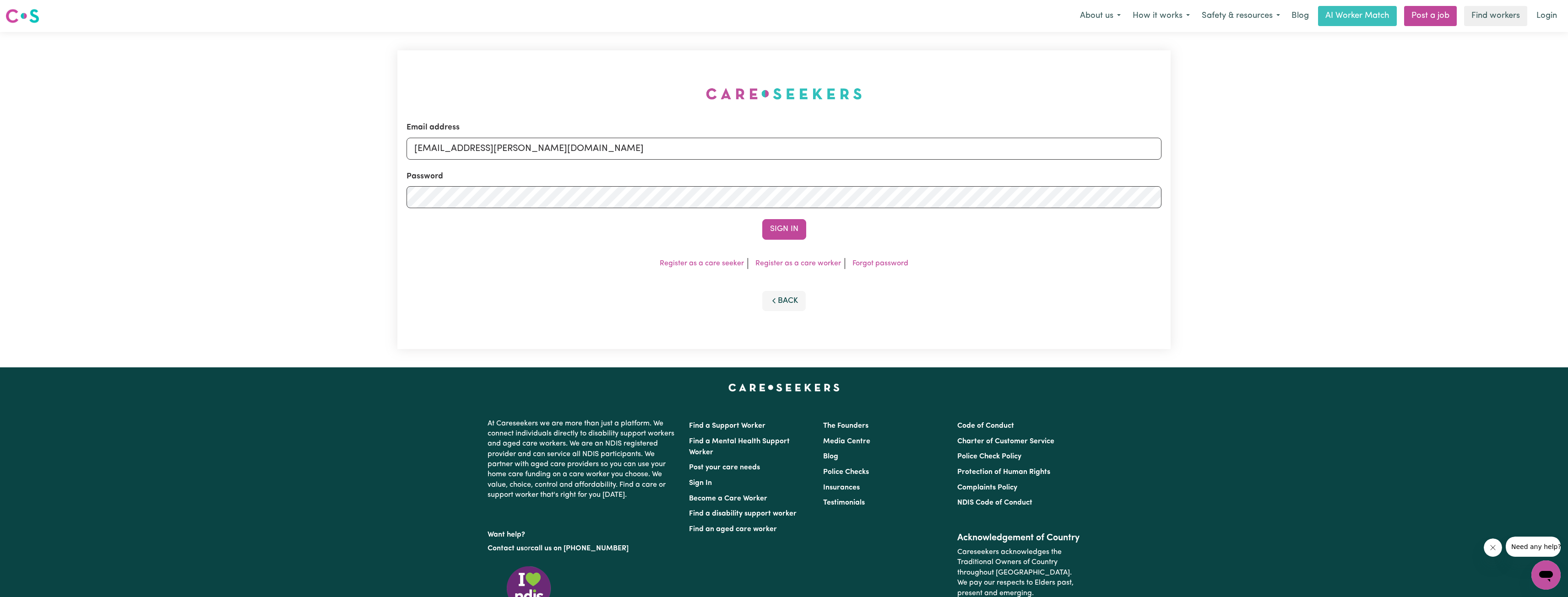
click at [742, 154] on input "[EMAIL_ADDRESS][PERSON_NAME][DOMAIN_NAME]" at bounding box center [784, 149] width 755 height 22
type input "[EMAIL_ADDRESS][DOMAIN_NAME]"
click at [782, 216] on form "Email address [EMAIL_ADDRESS][DOMAIN_NAME] Password Sign In" at bounding box center [784, 181] width 755 height 117
click at [780, 229] on button "Sign In" at bounding box center [784, 228] width 44 height 20
